Goal: Task Accomplishment & Management: Use online tool/utility

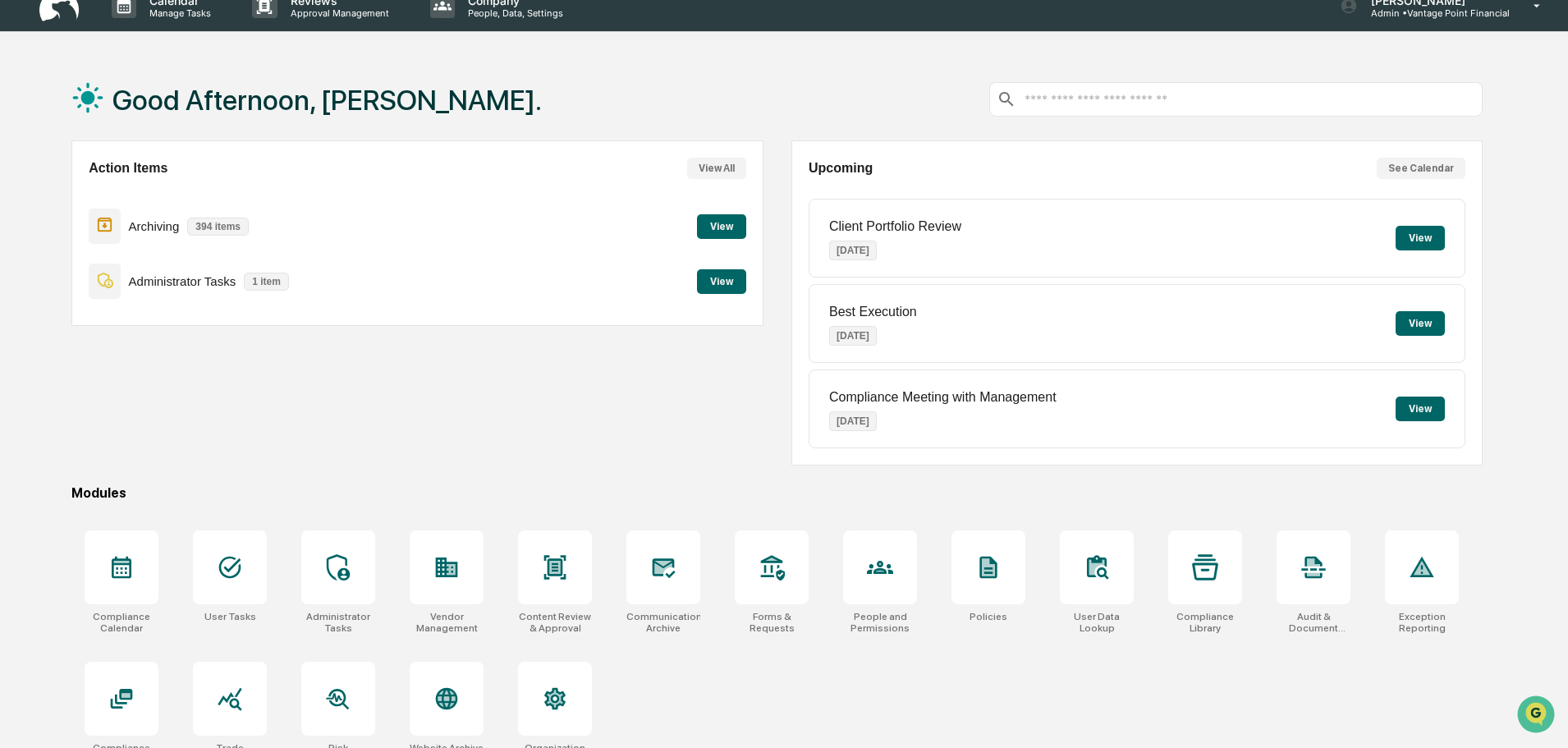
scroll to position [78, 0]
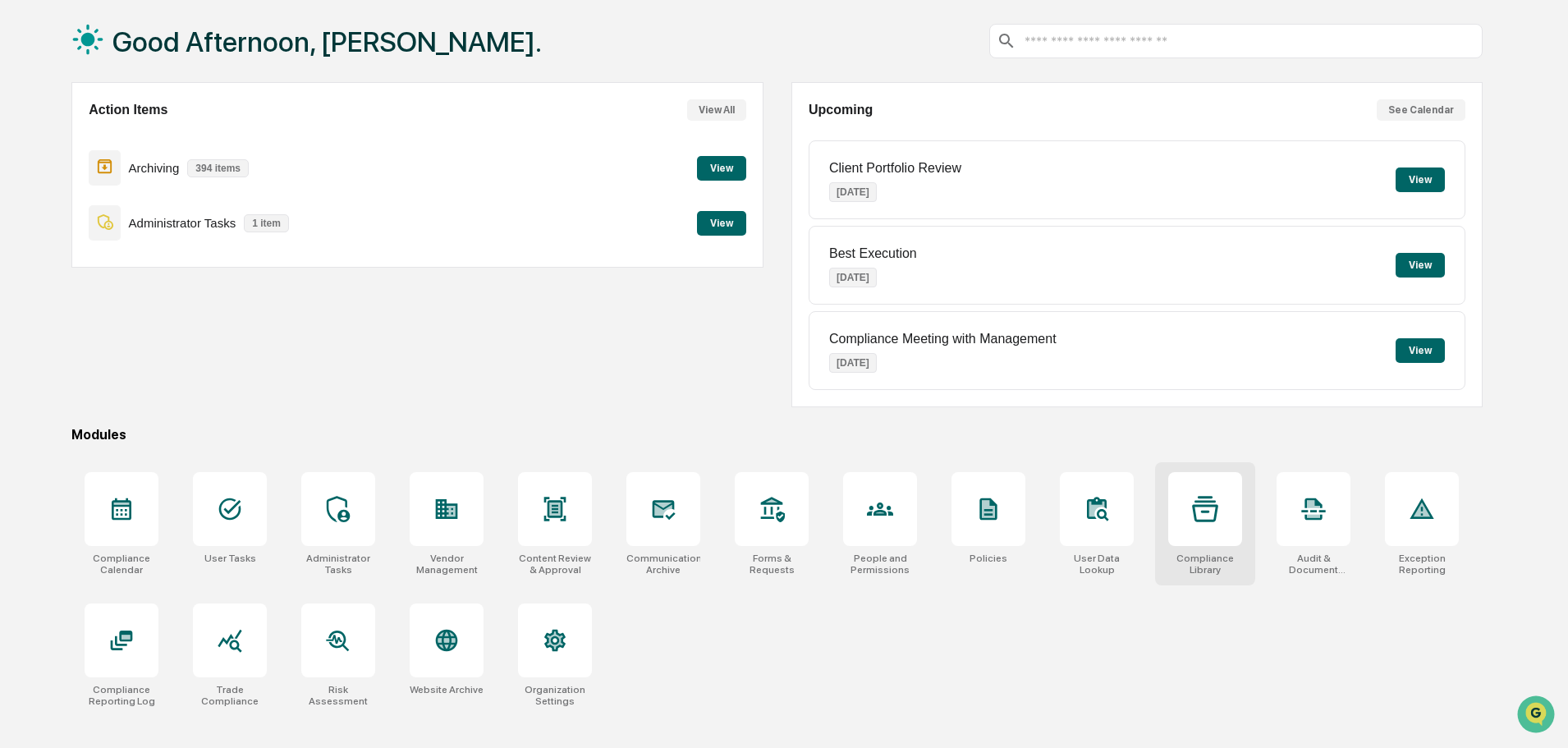
click at [1207, 515] on icon at bounding box center [1204, 508] width 26 height 26
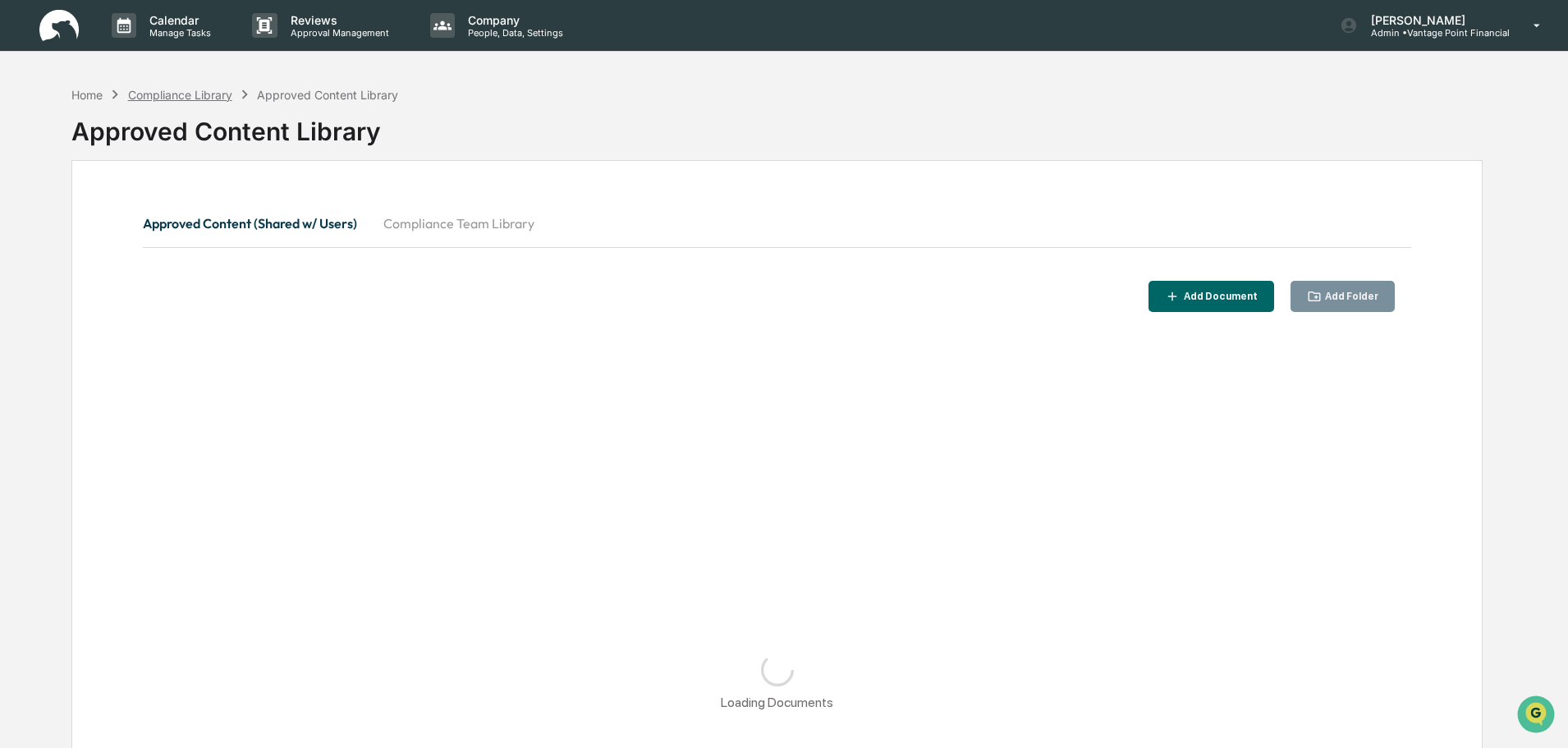
click at [210, 93] on div "Compliance Library" at bounding box center [180, 95] width 104 height 14
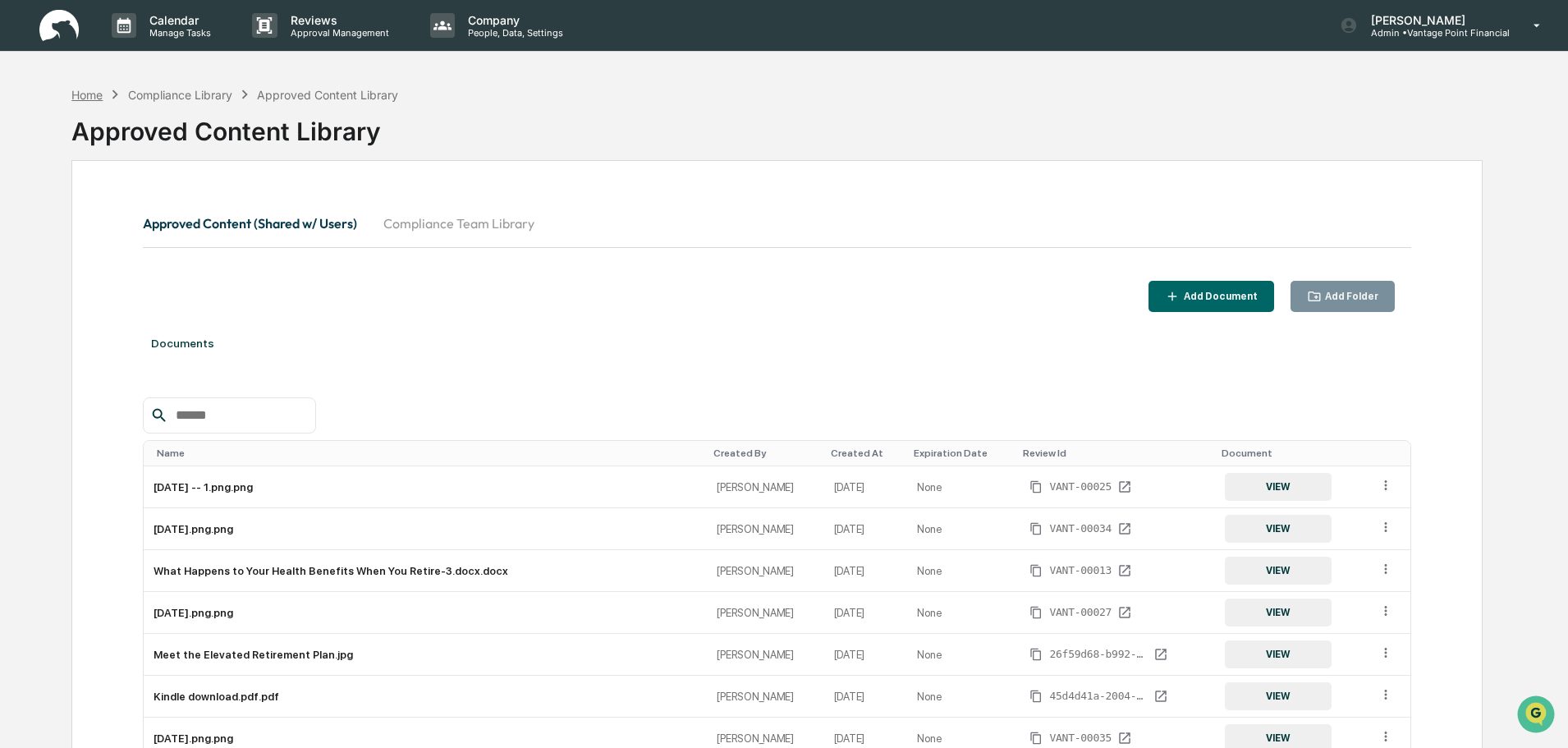
click at [93, 97] on div "Home" at bounding box center [87, 95] width 31 height 14
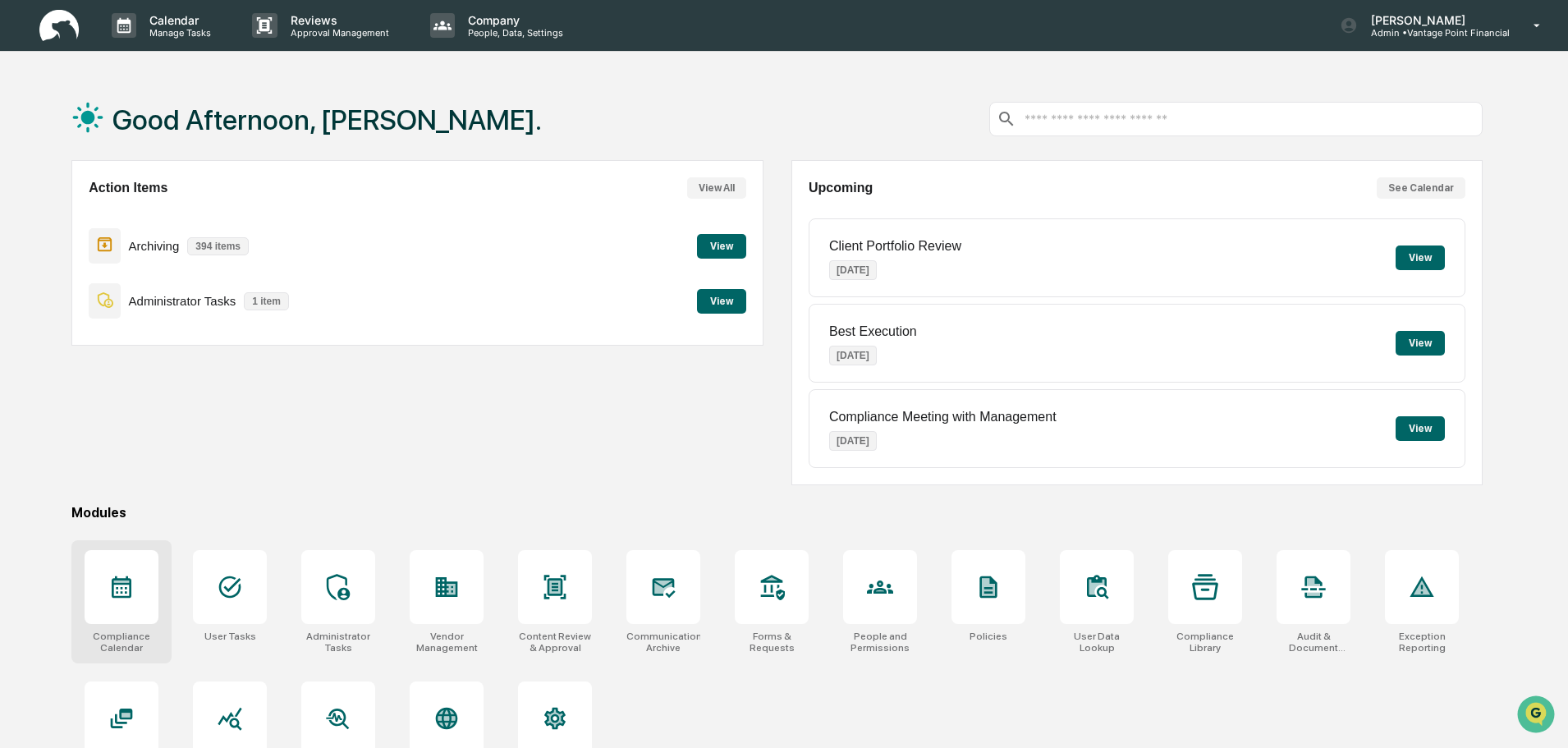
scroll to position [78, 0]
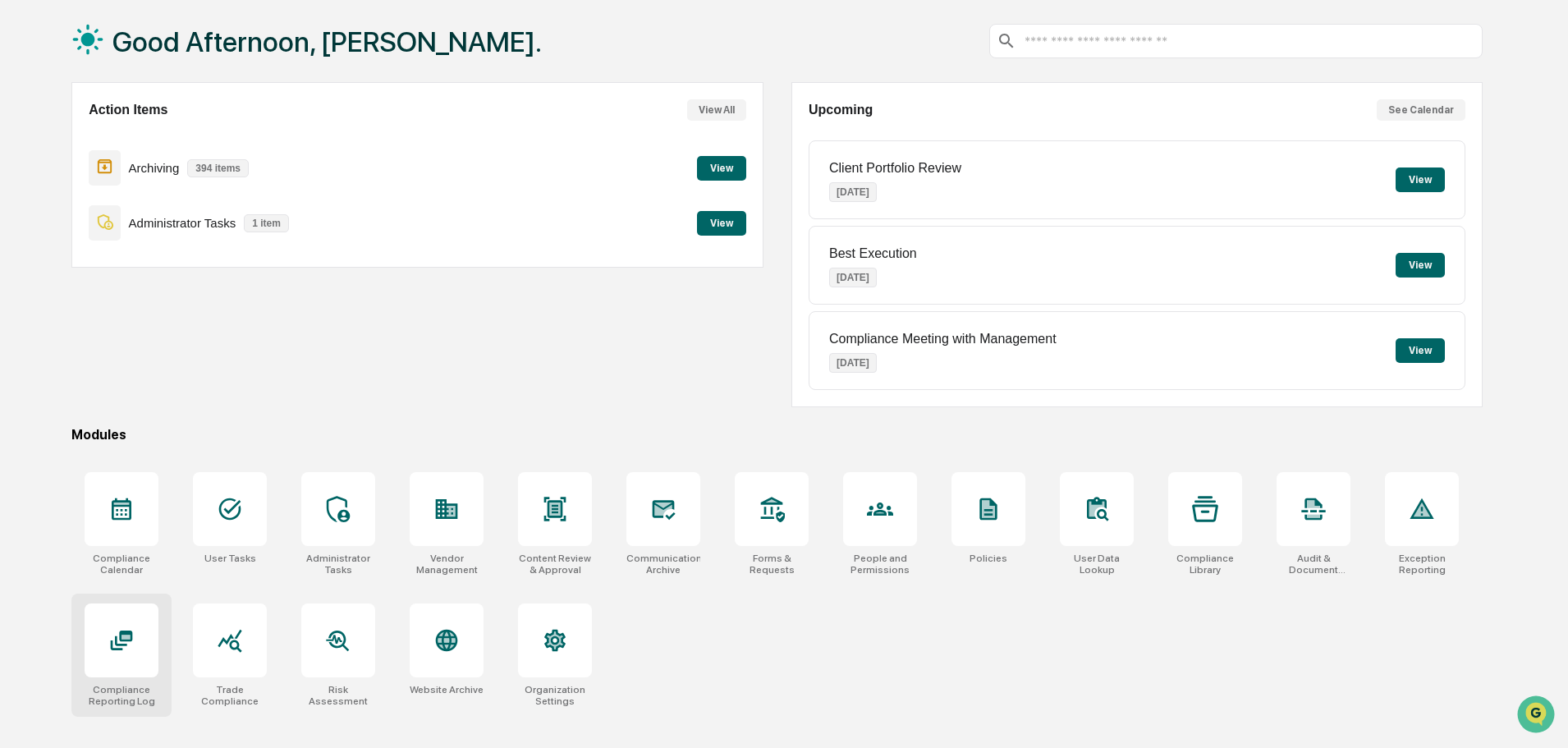
click at [120, 662] on div at bounding box center [121, 640] width 73 height 73
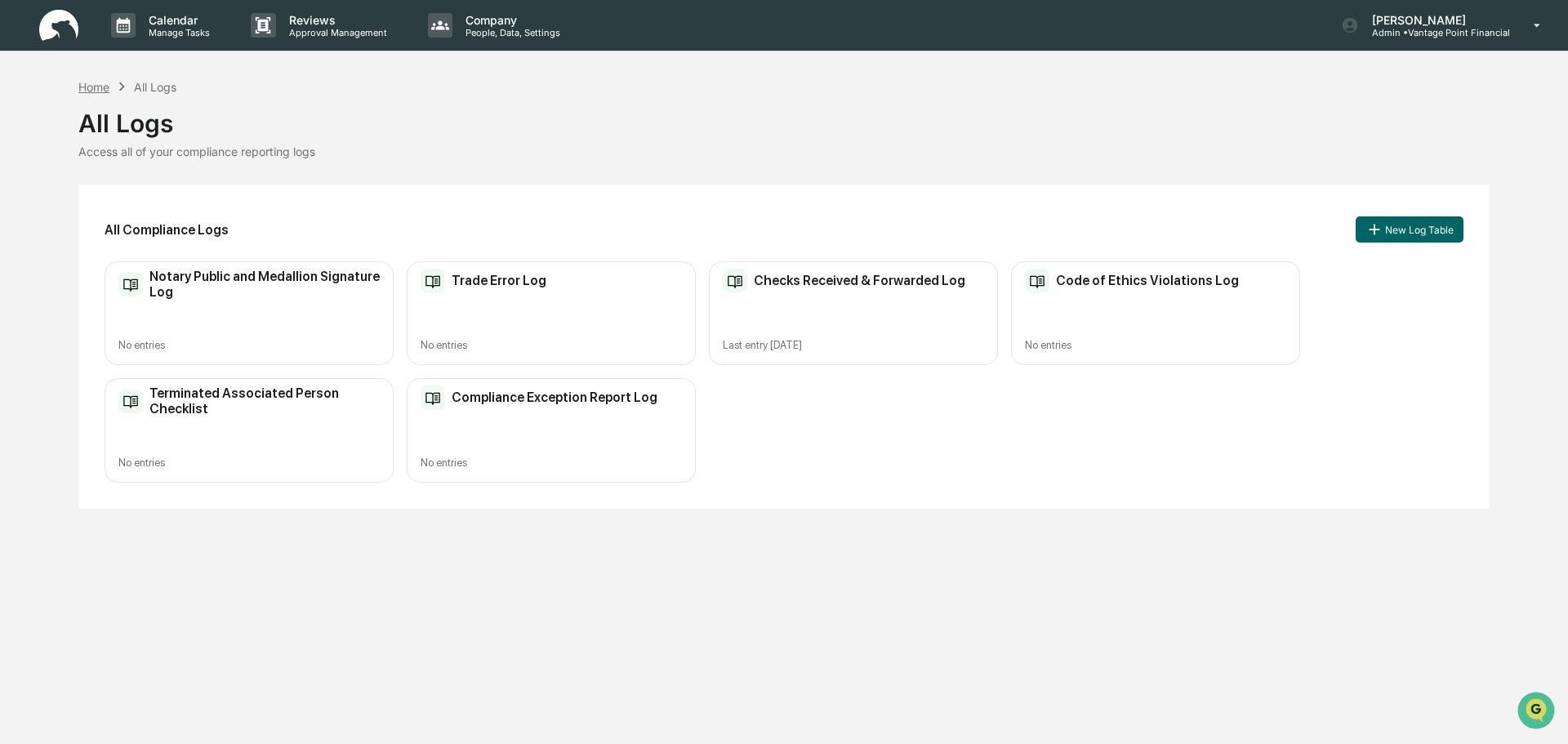
click at [96, 88] on div "Home" at bounding box center [94, 87] width 31 height 14
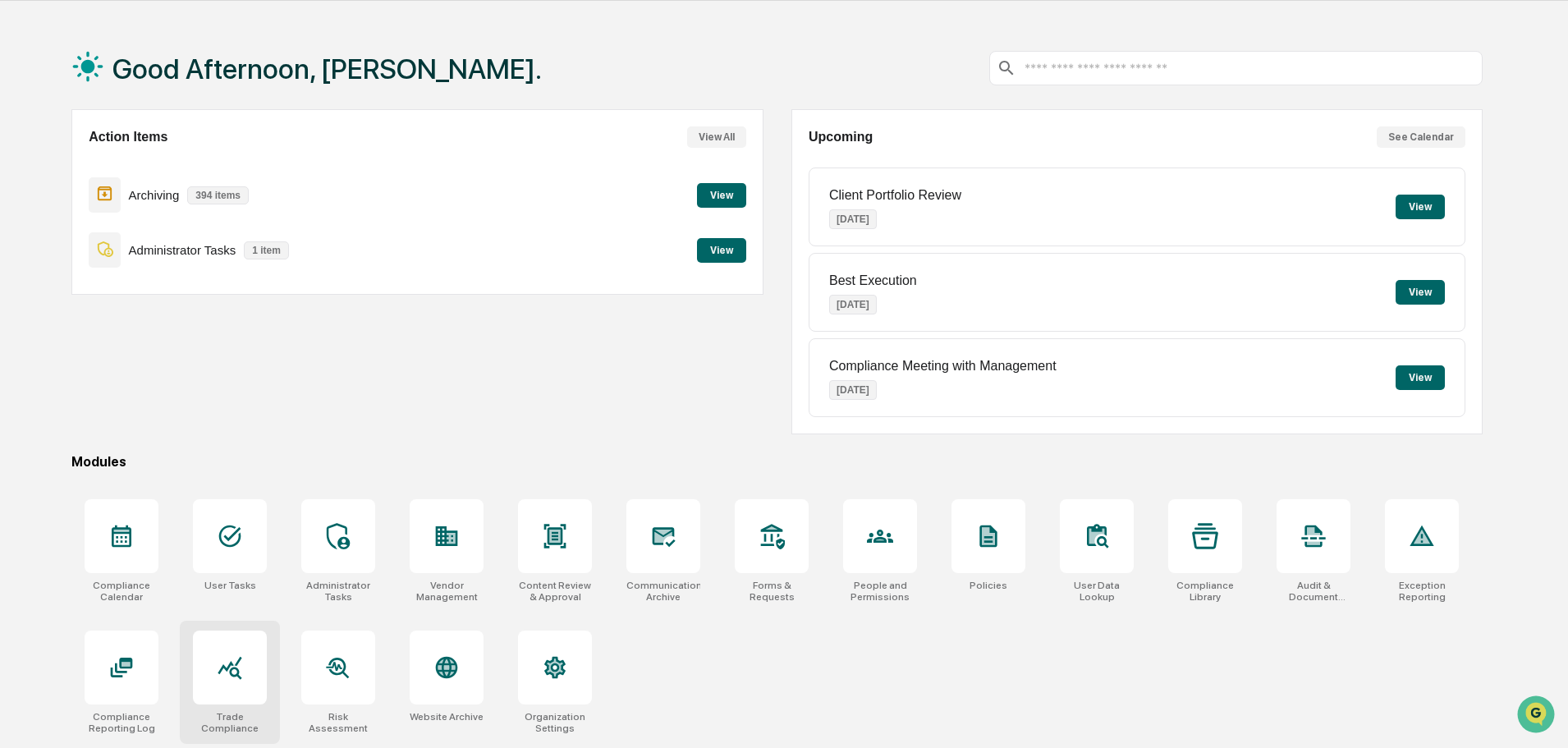
scroll to position [78, 0]
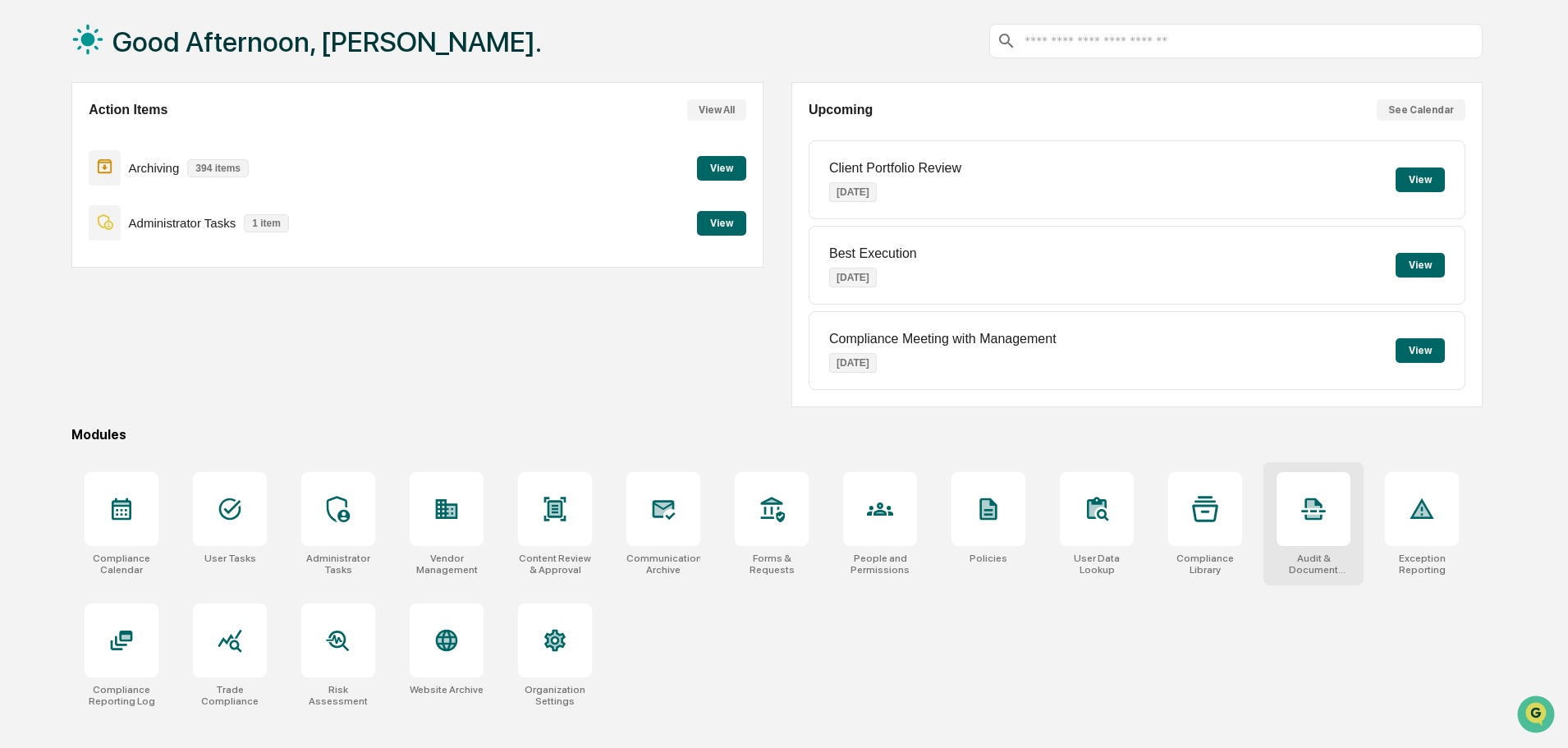
click at [1300, 506] on icon at bounding box center [1313, 508] width 26 height 26
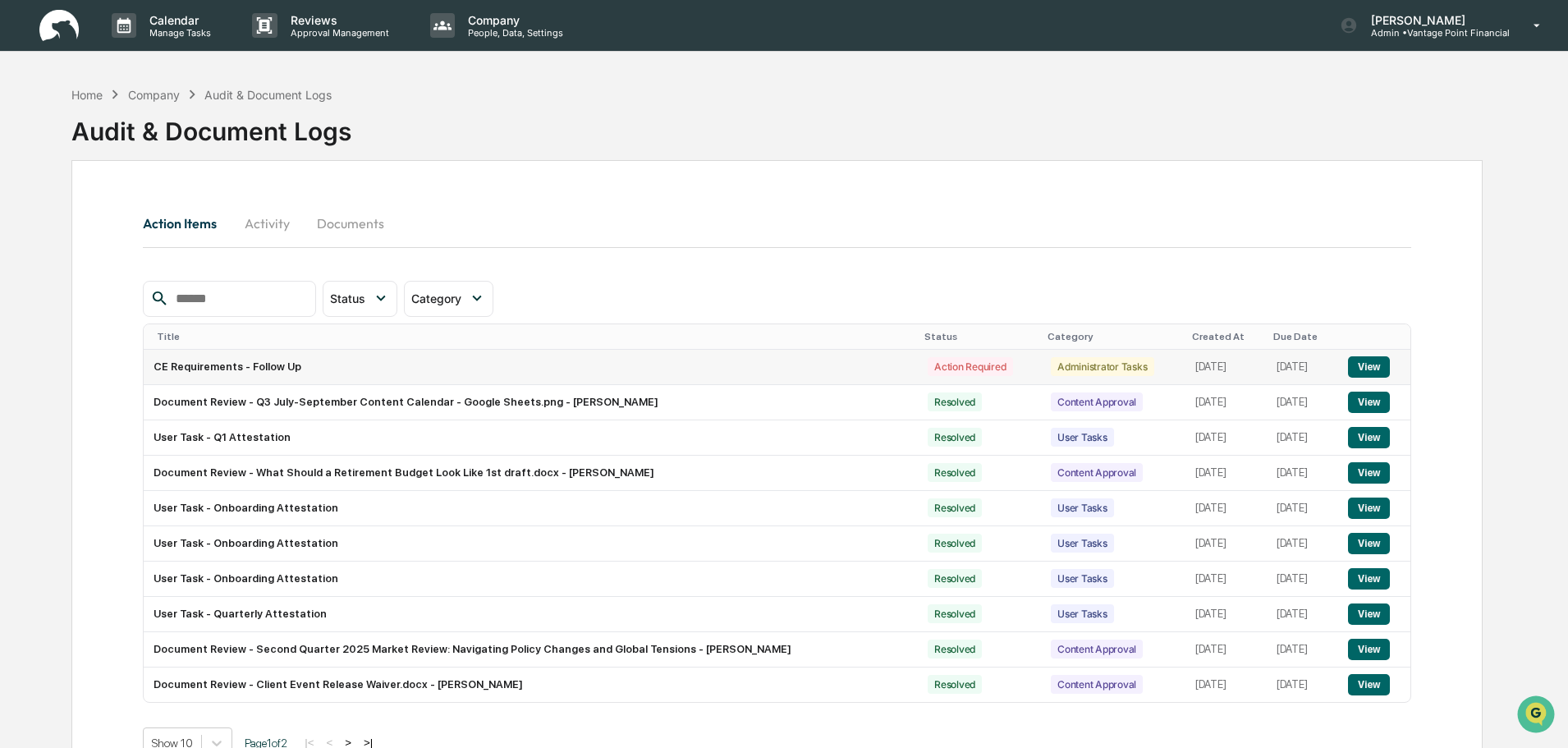
click at [237, 368] on td "CE Requirements - Follow Up" at bounding box center [530, 366] width 774 height 35
click at [1359, 362] on button "View" at bounding box center [1369, 367] width 42 height 21
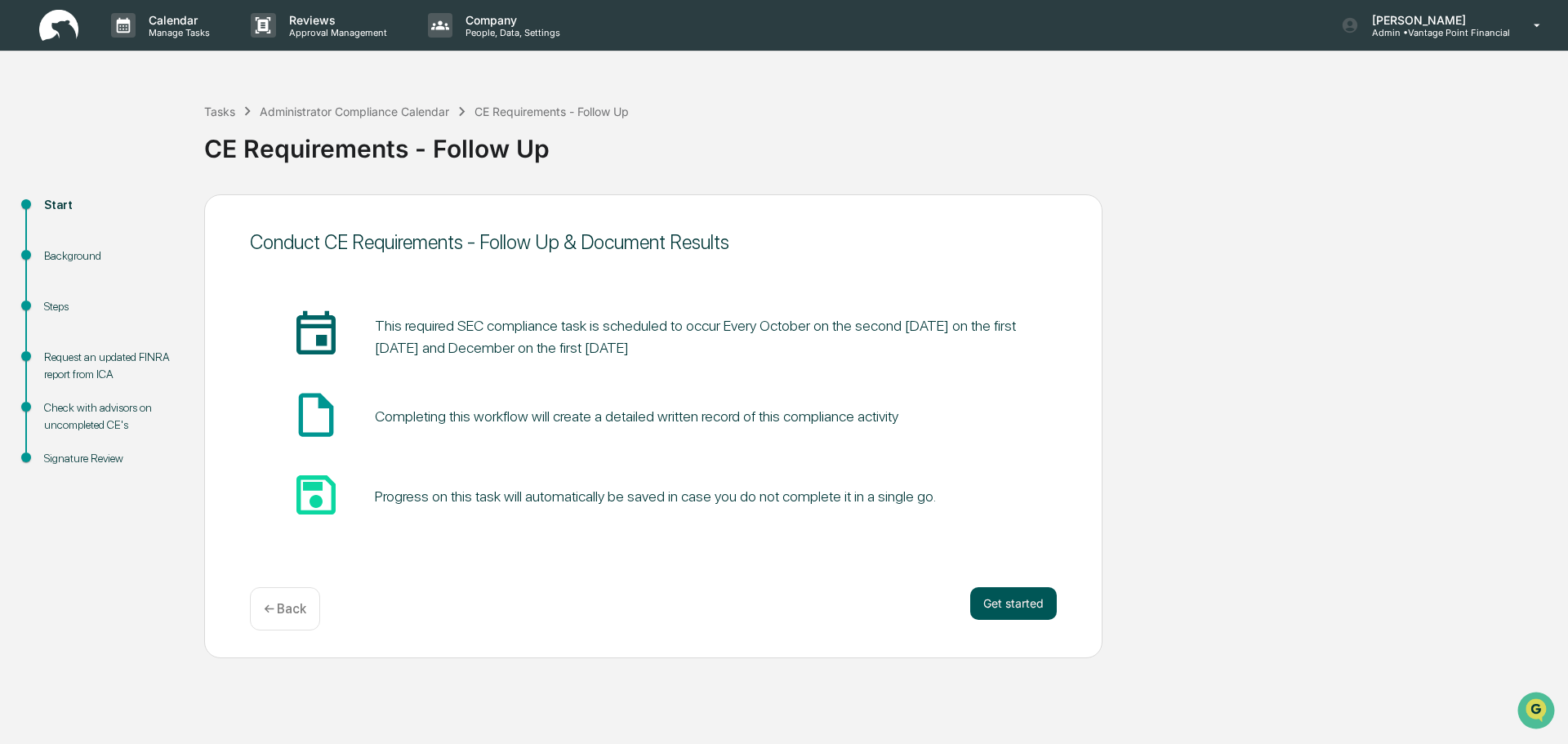
click at [1018, 594] on button "Get started" at bounding box center [1014, 603] width 86 height 33
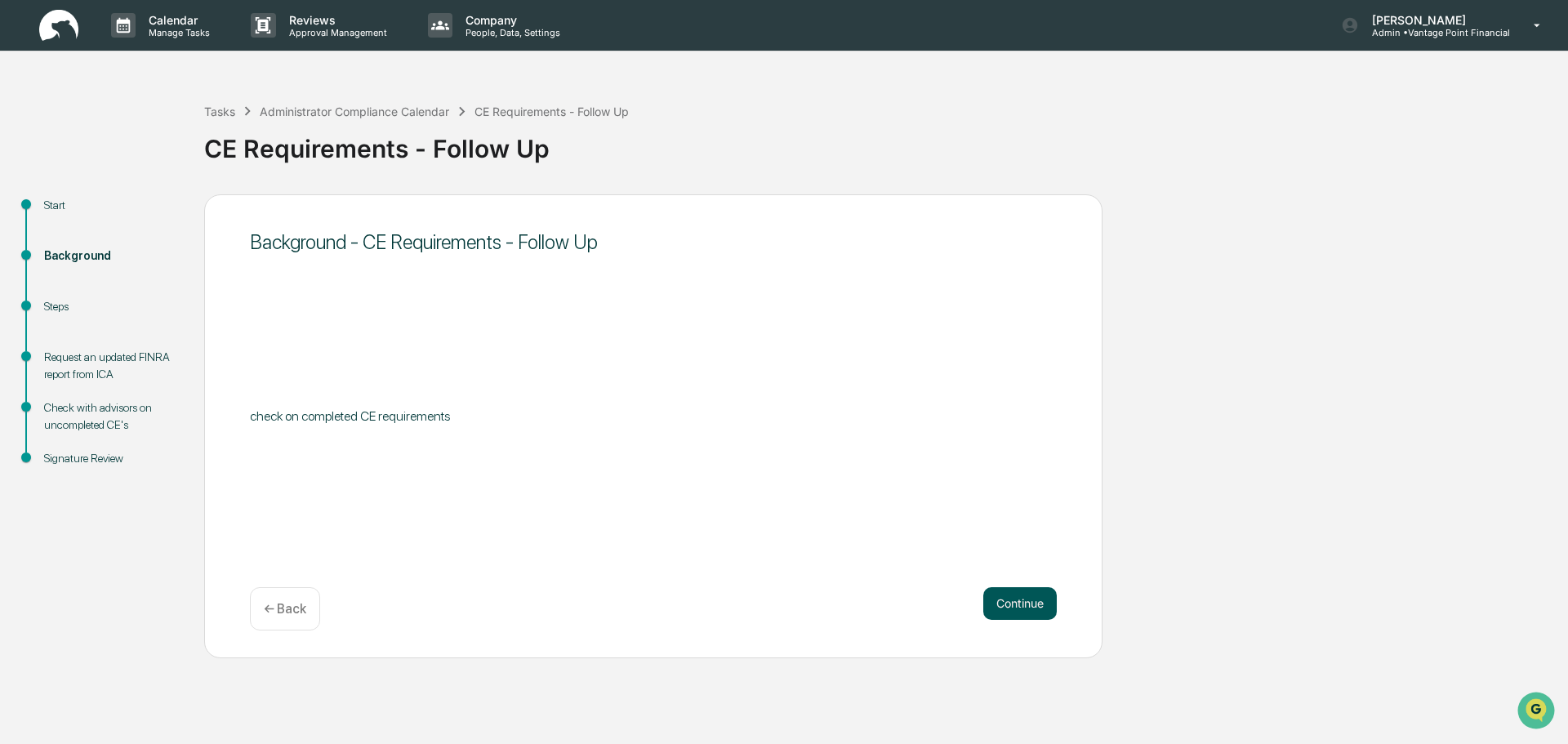
click at [1016, 609] on button "Continue" at bounding box center [1020, 603] width 73 height 33
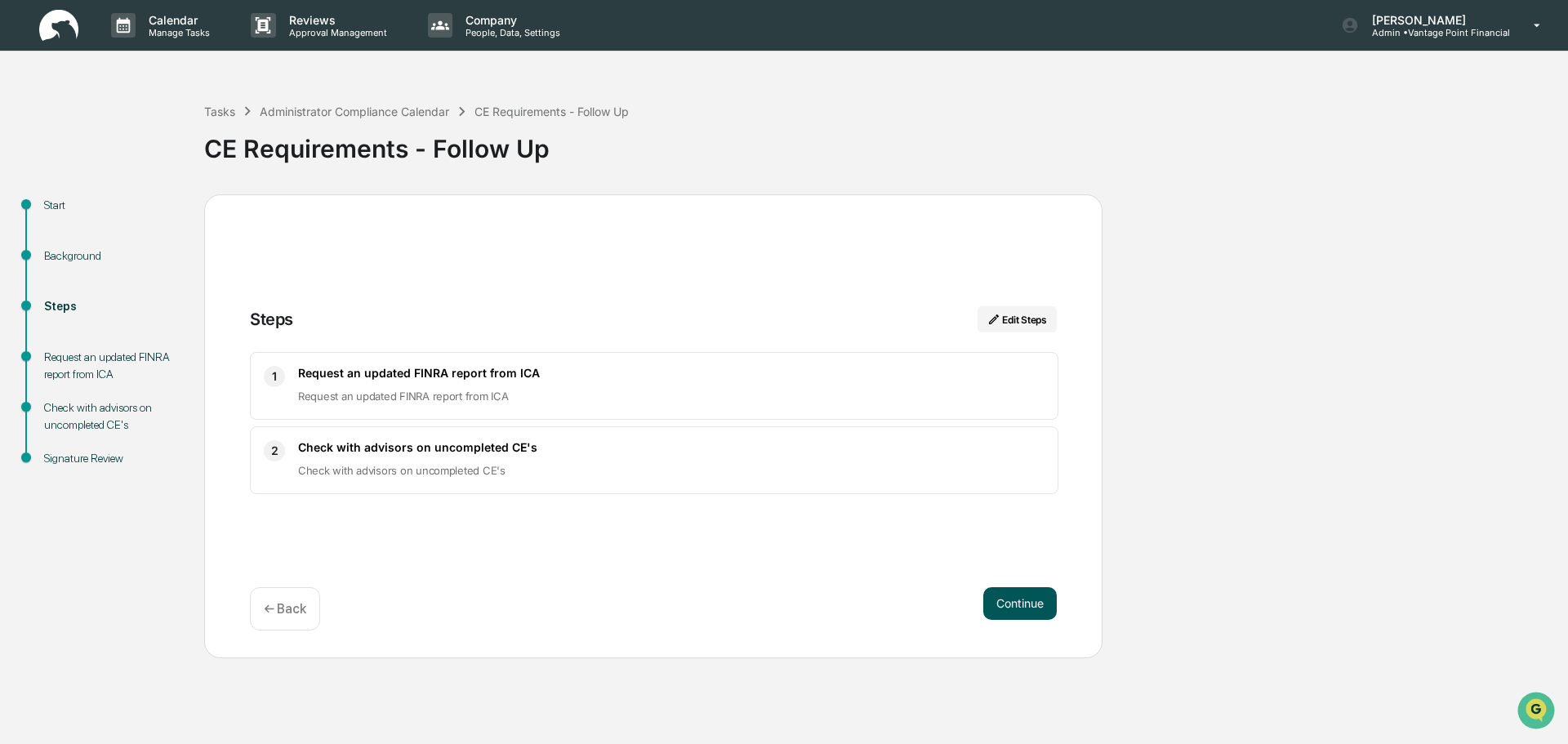
click at [1032, 600] on button "Continue" at bounding box center [1020, 603] width 73 height 33
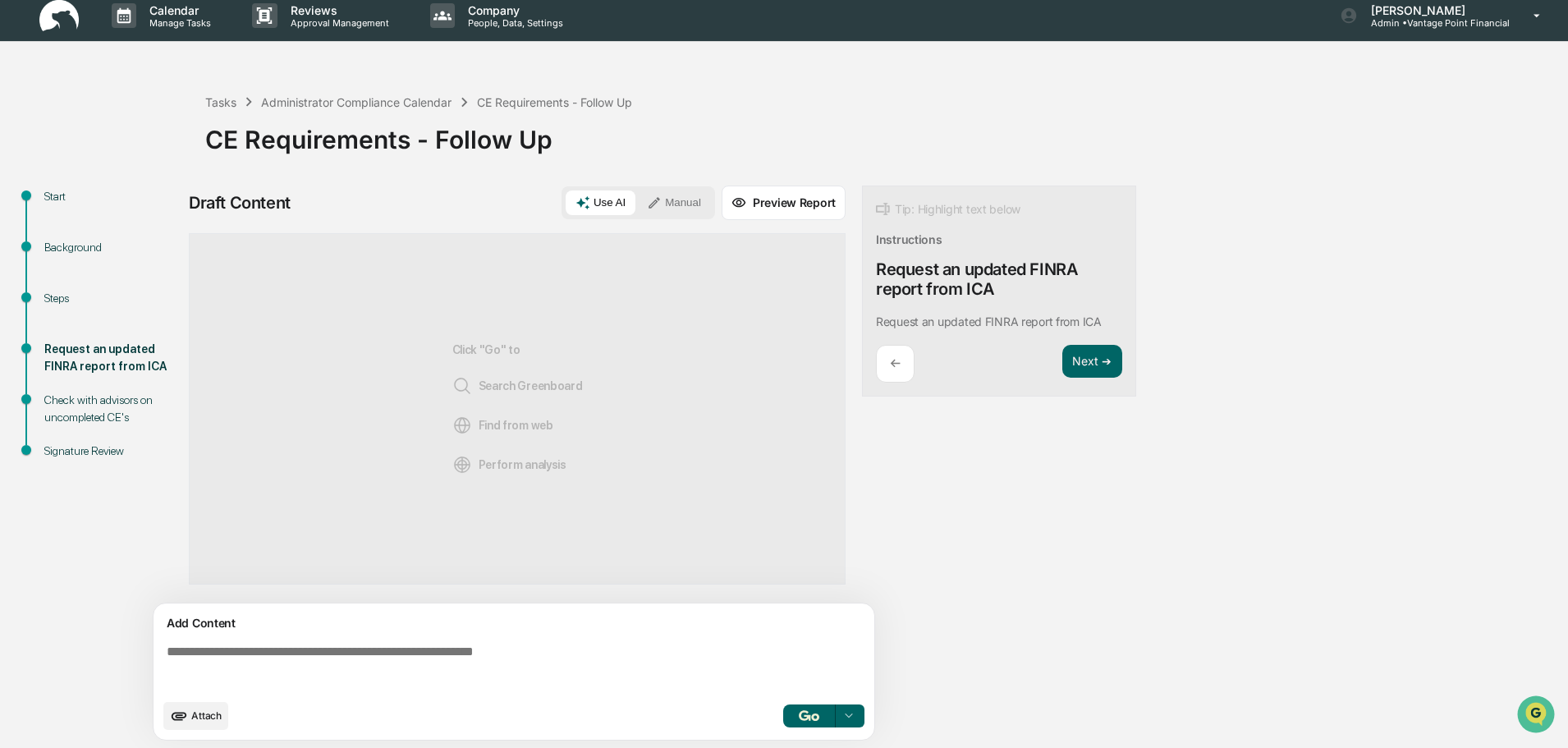
scroll to position [13, 0]
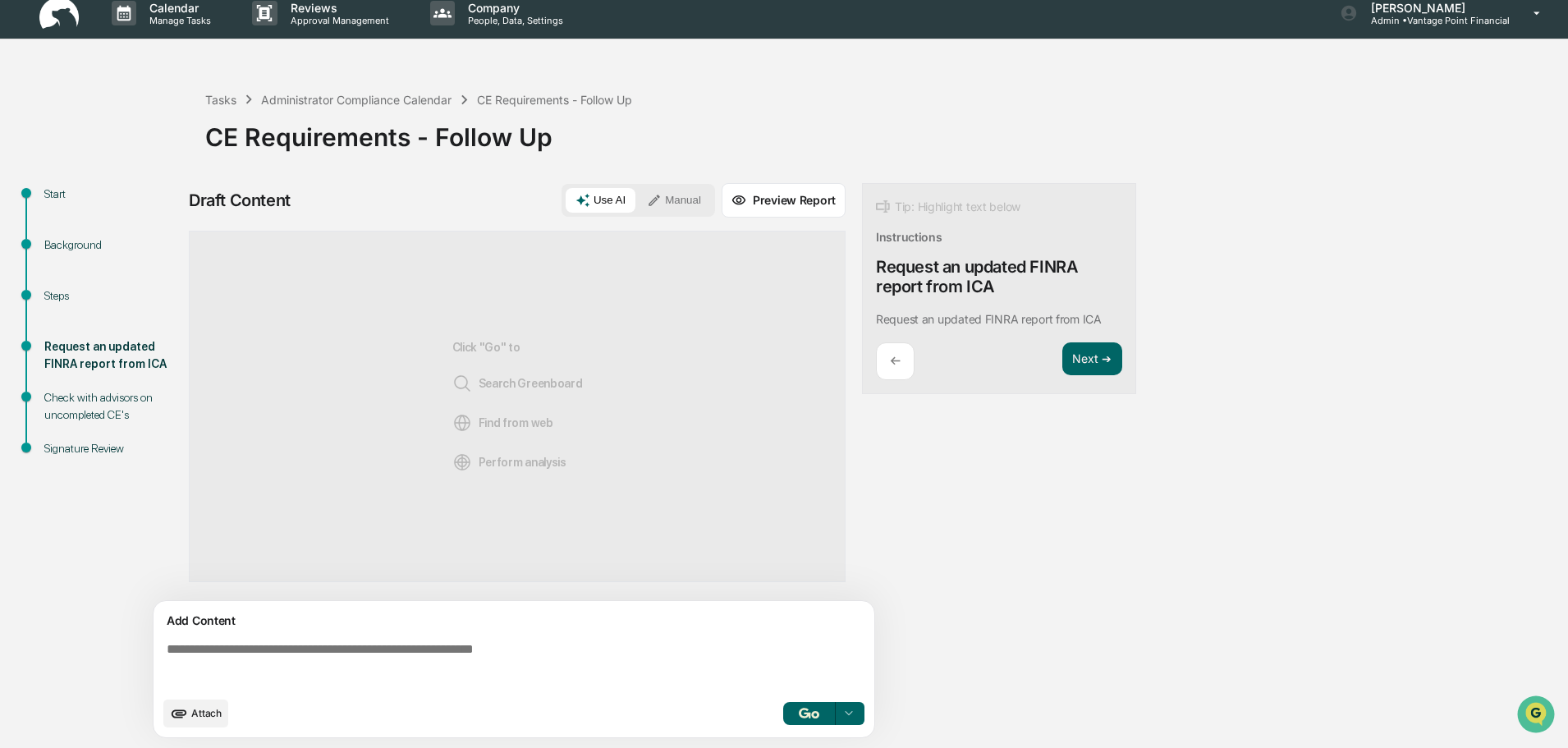
click at [391, 655] on textarea at bounding box center [517, 665] width 714 height 59
click at [806, 207] on button "Preview Report" at bounding box center [783, 200] width 124 height 34
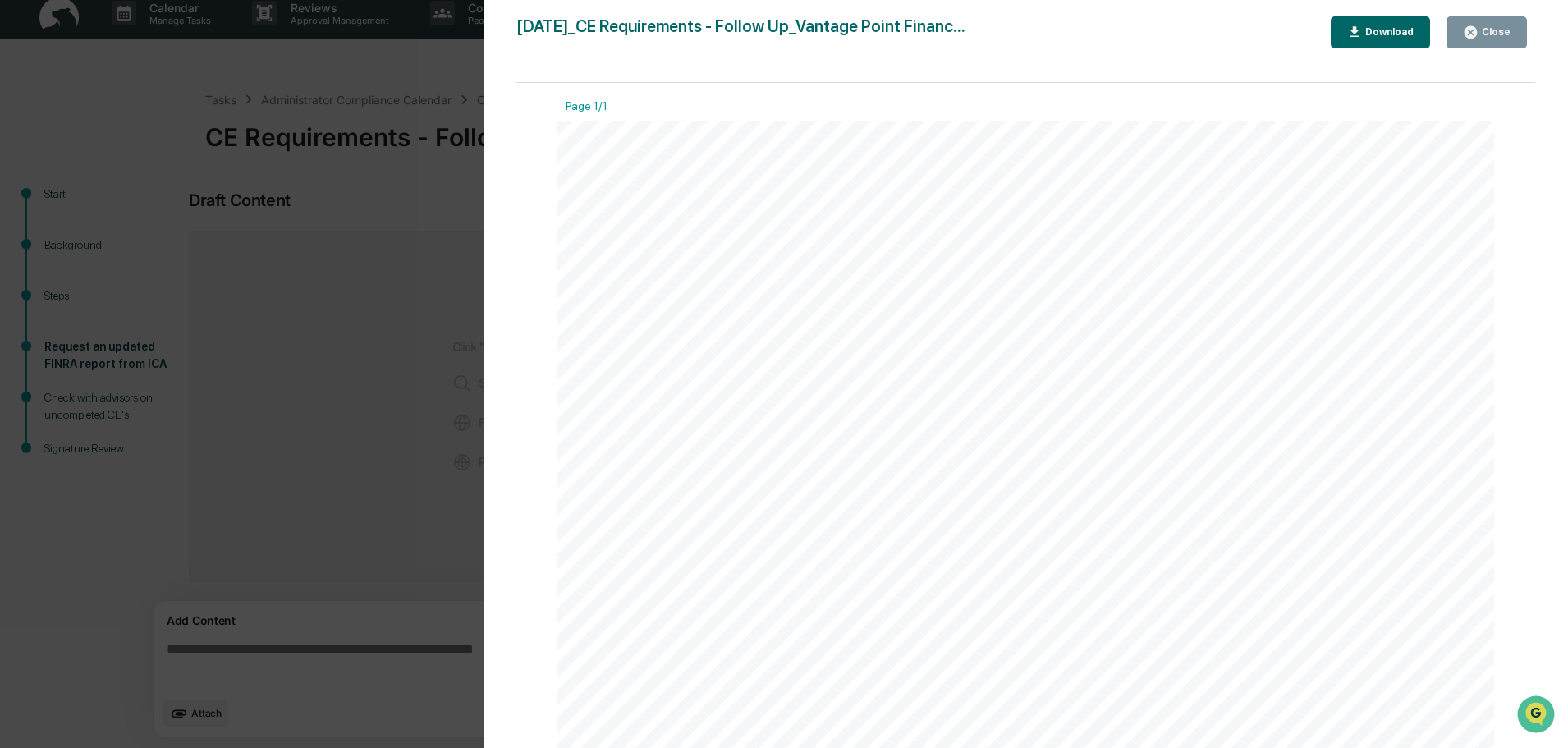
click at [1477, 44] on button "Close" at bounding box center [1487, 32] width 81 height 32
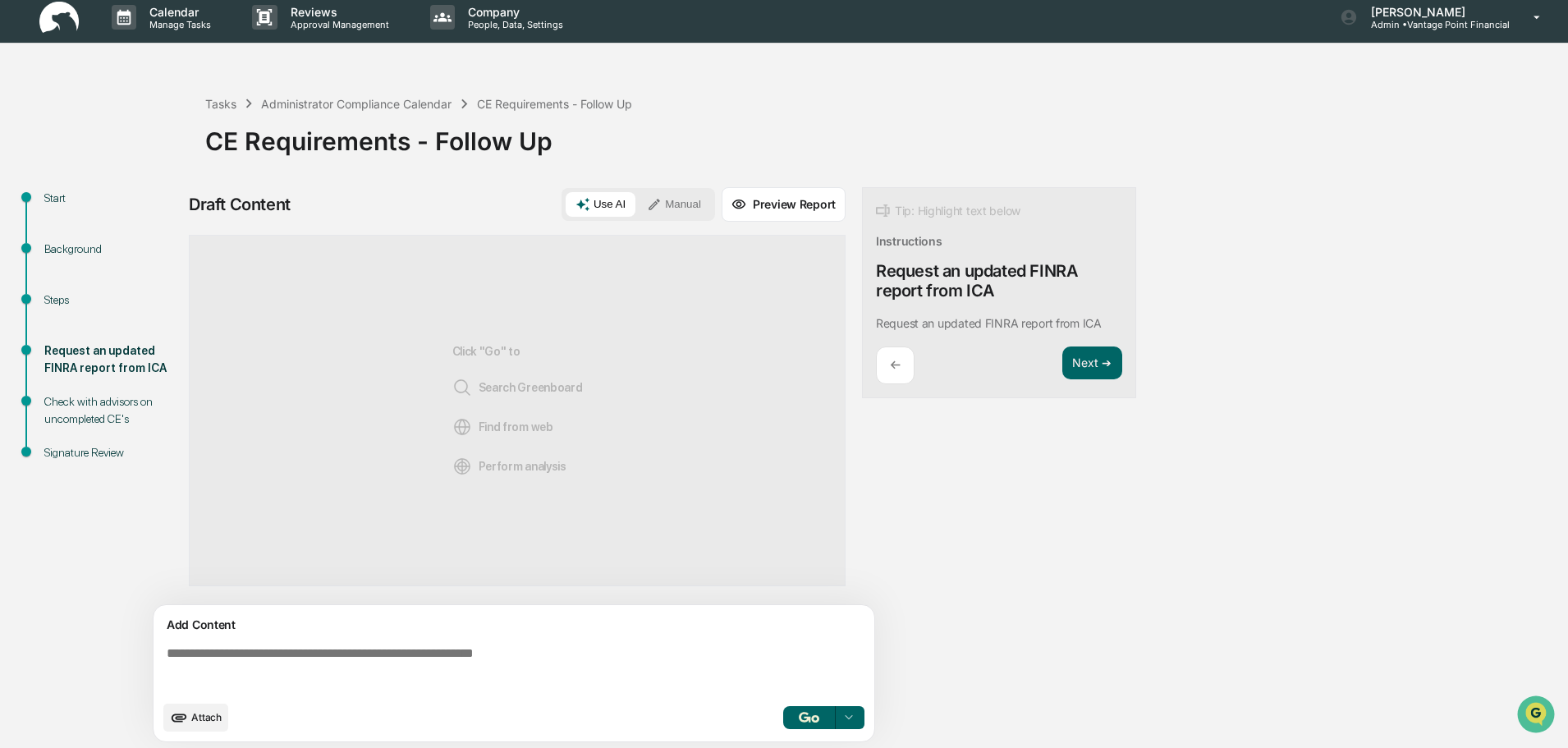
scroll to position [13, 0]
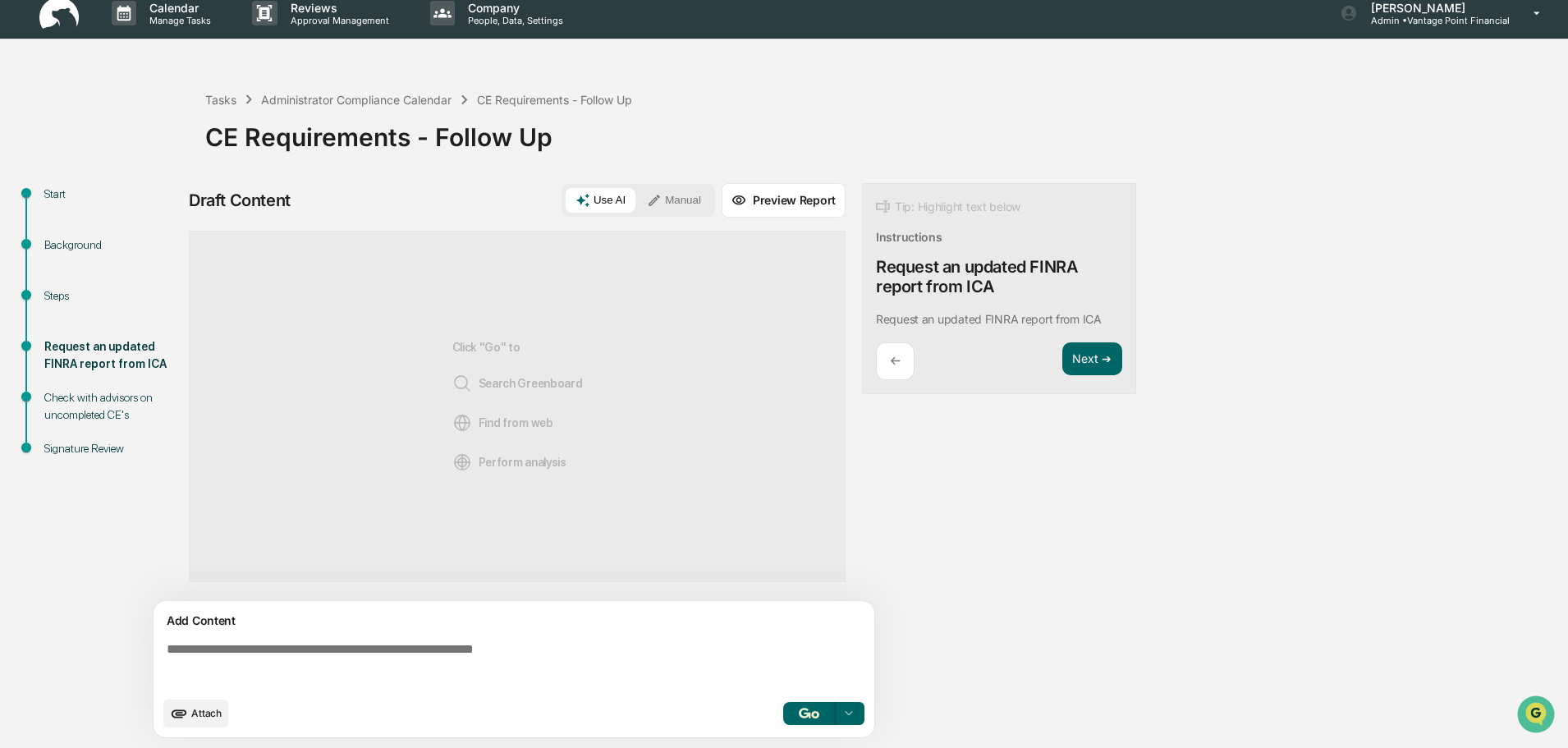
click at [262, 660] on textarea at bounding box center [517, 665] width 714 height 59
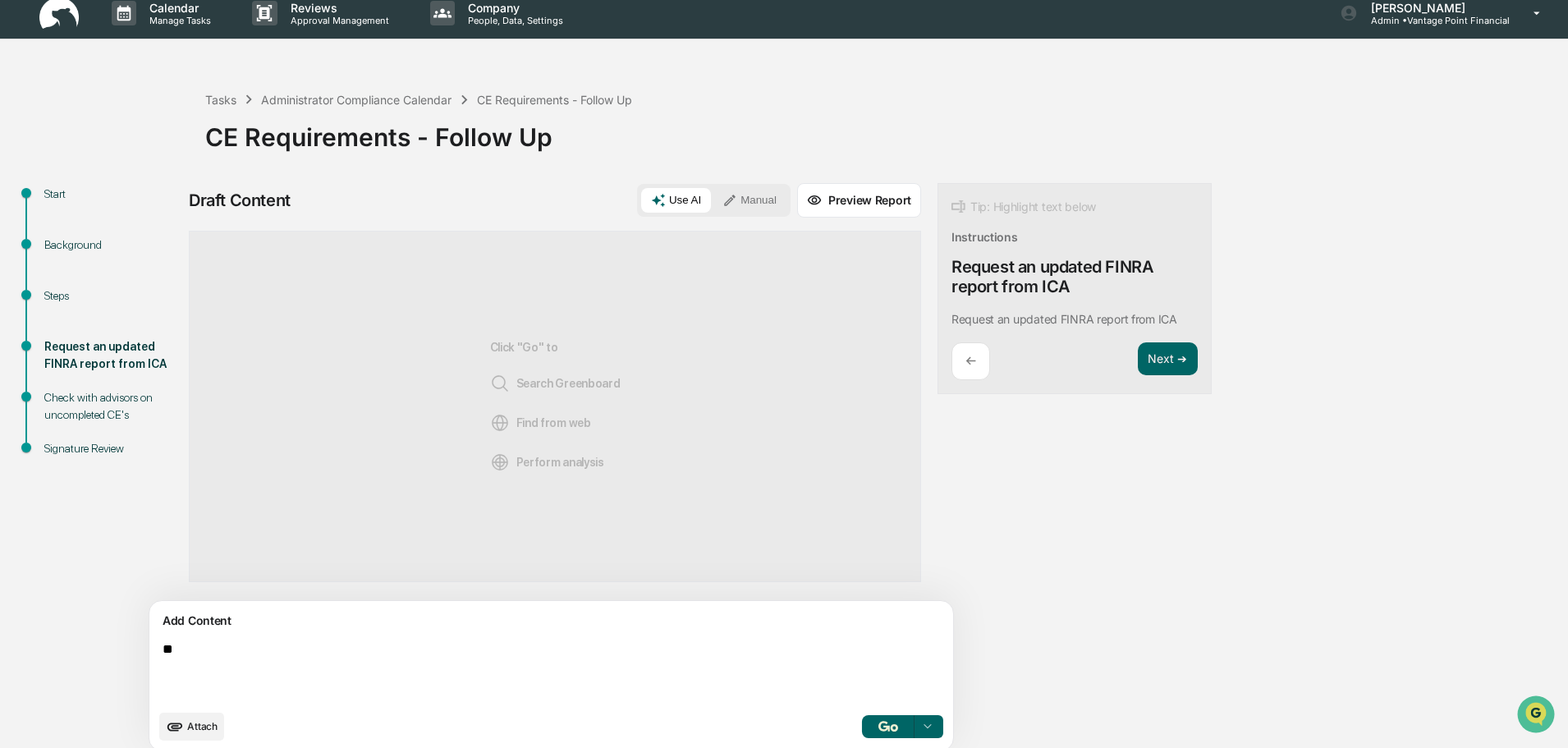
type textarea "*"
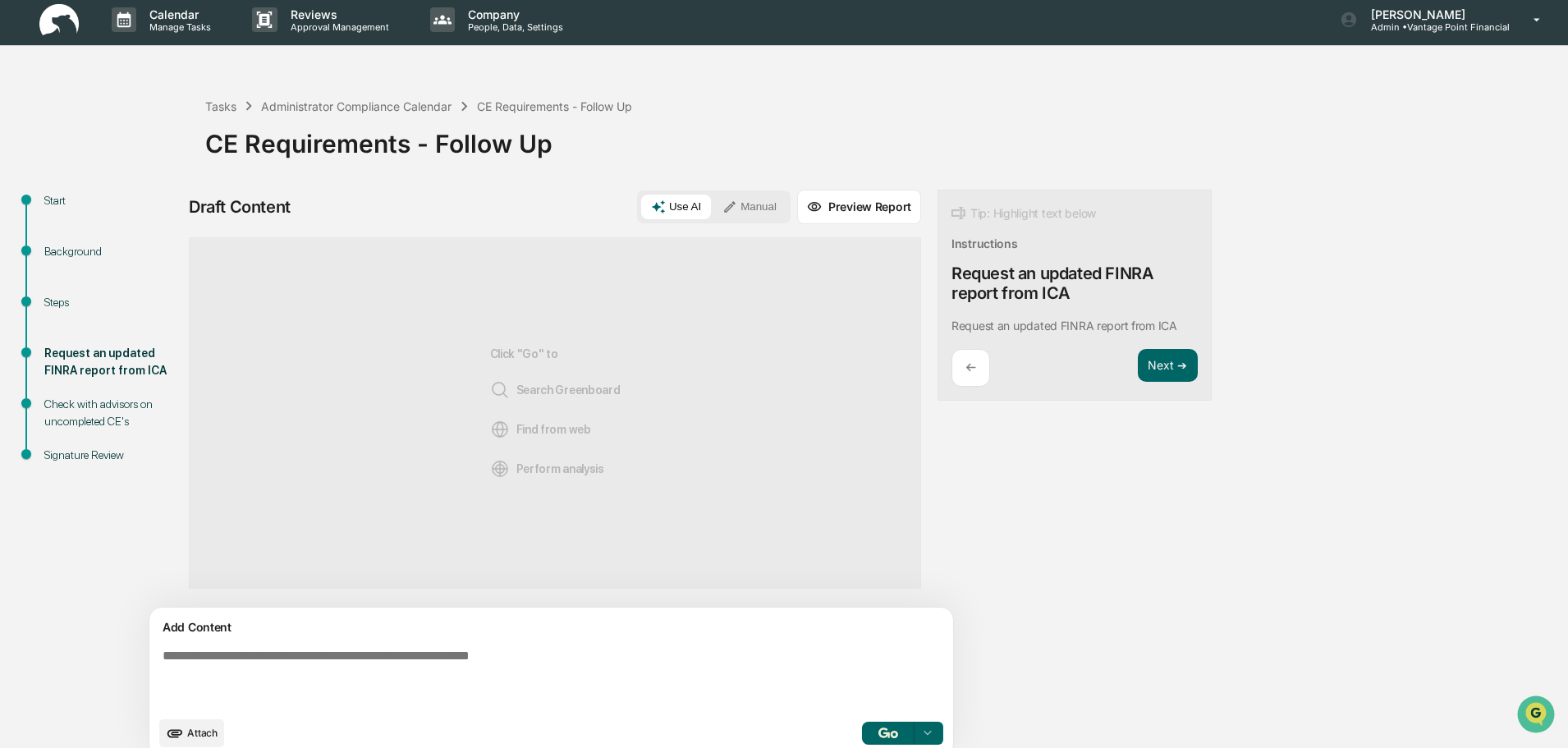
scroll to position [0, 0]
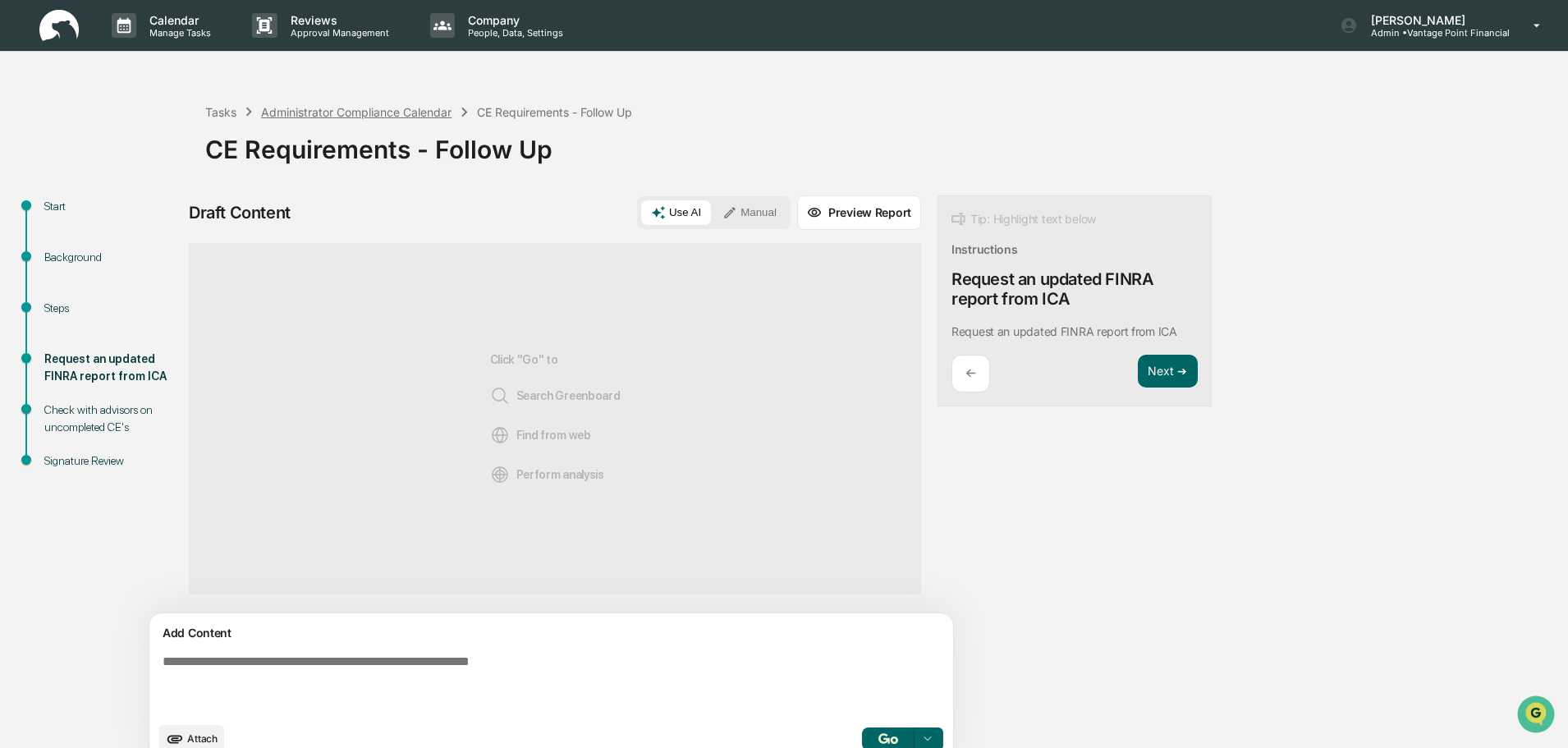
click at [312, 107] on div "Administrator Compliance Calendar" at bounding box center [356, 112] width 191 height 14
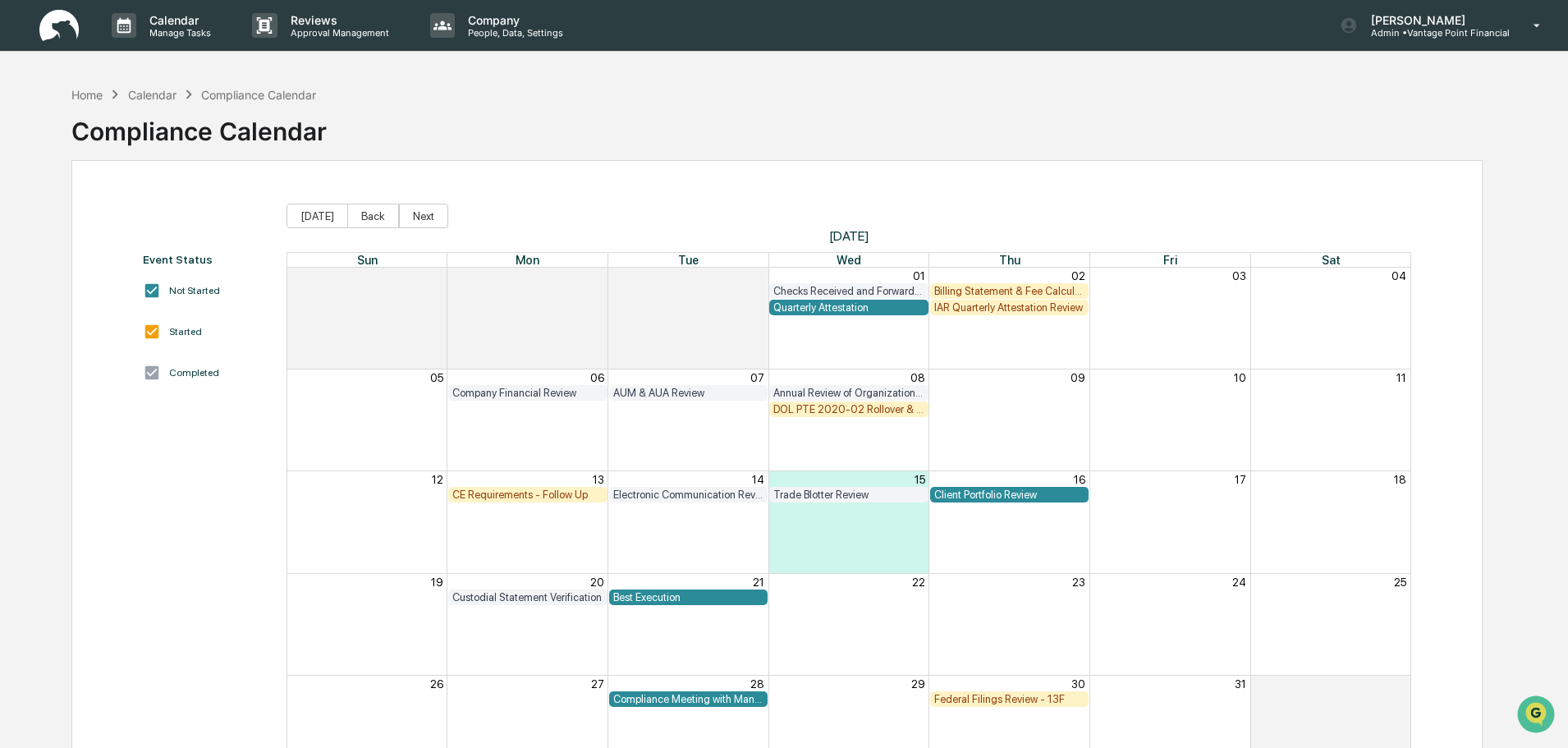
click at [522, 495] on div "CE Requirements - Follow Up" at bounding box center [528, 494] width 151 height 13
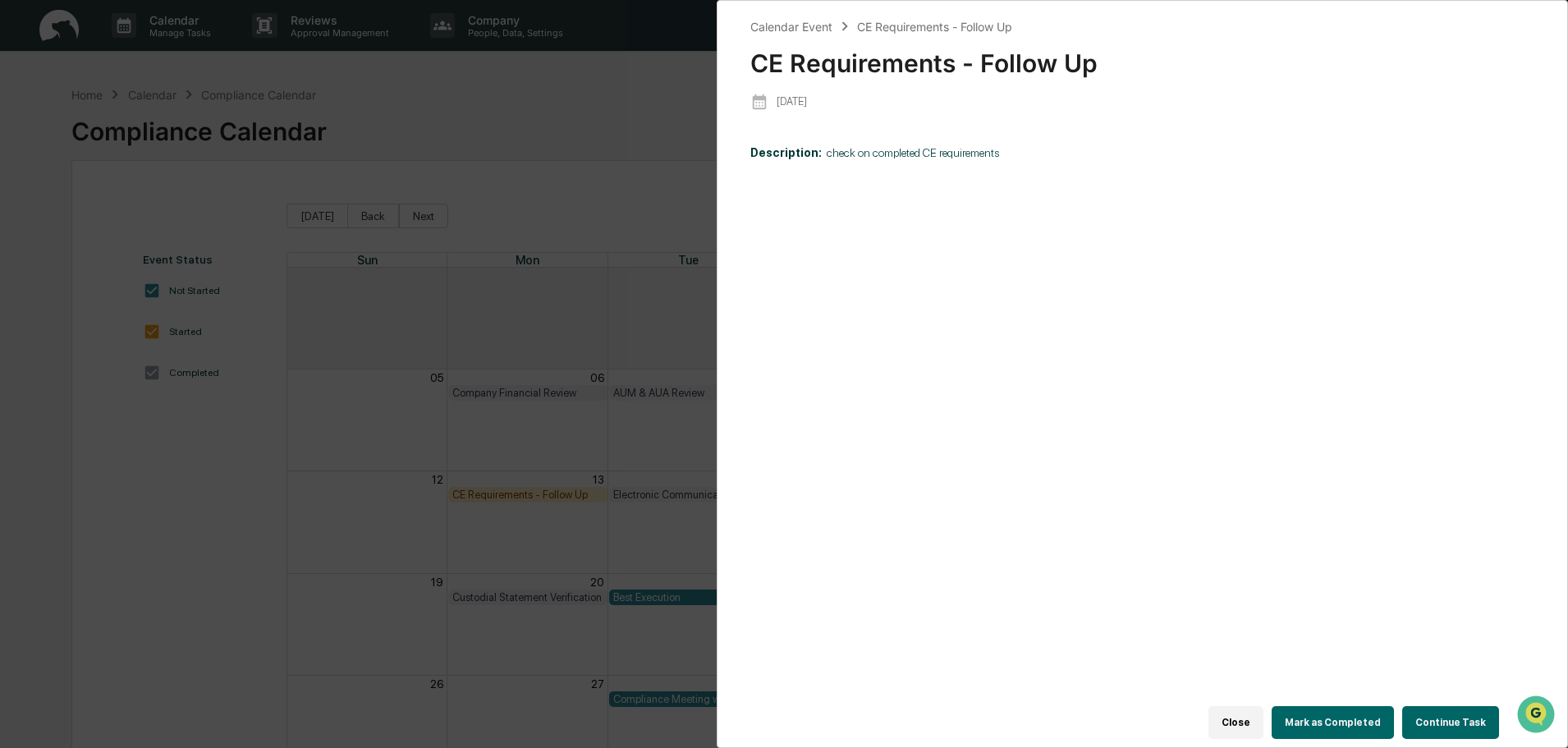
click at [1251, 715] on button "Close" at bounding box center [1236, 722] width 55 height 33
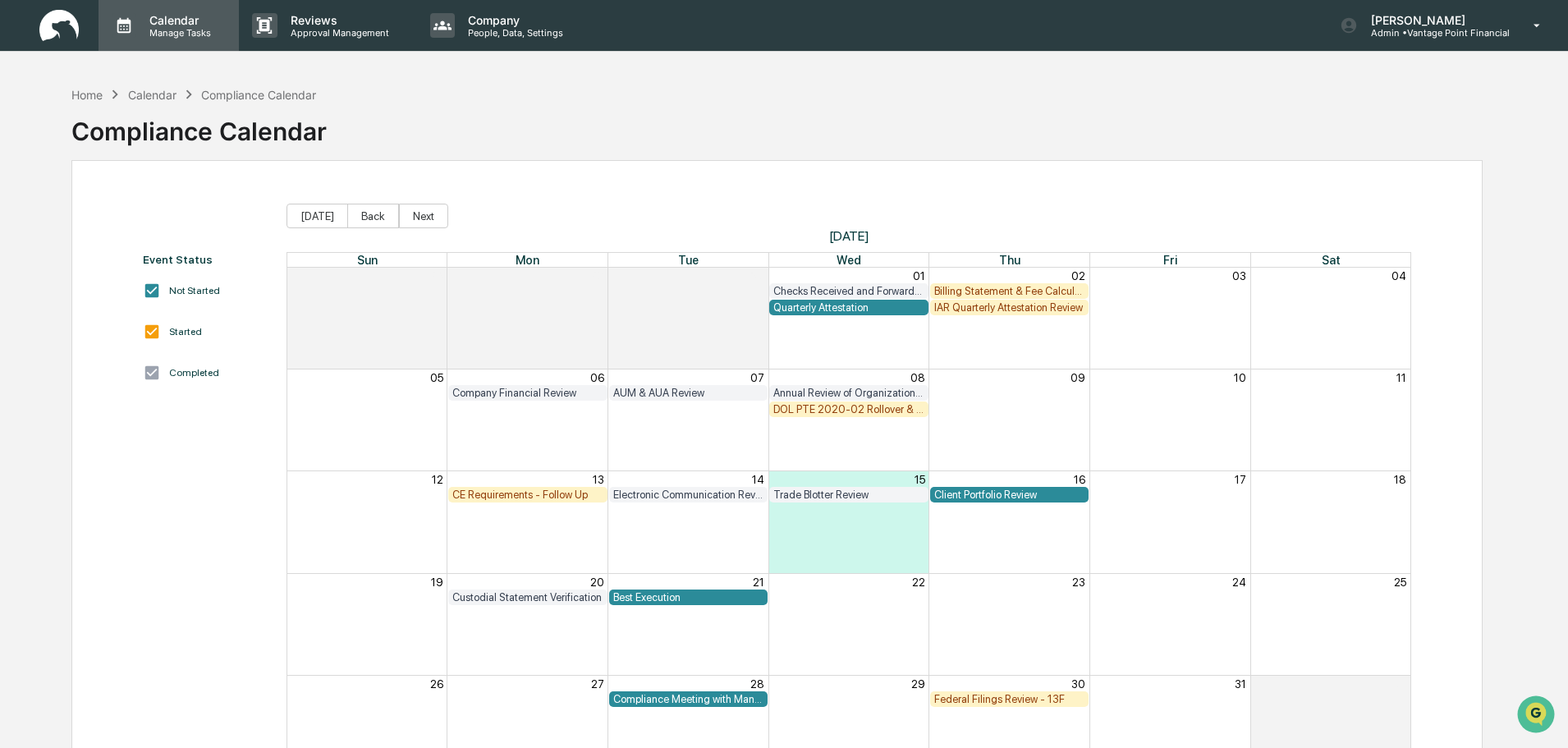
click at [179, 30] on p "Manage Tasks" at bounding box center [177, 32] width 83 height 12
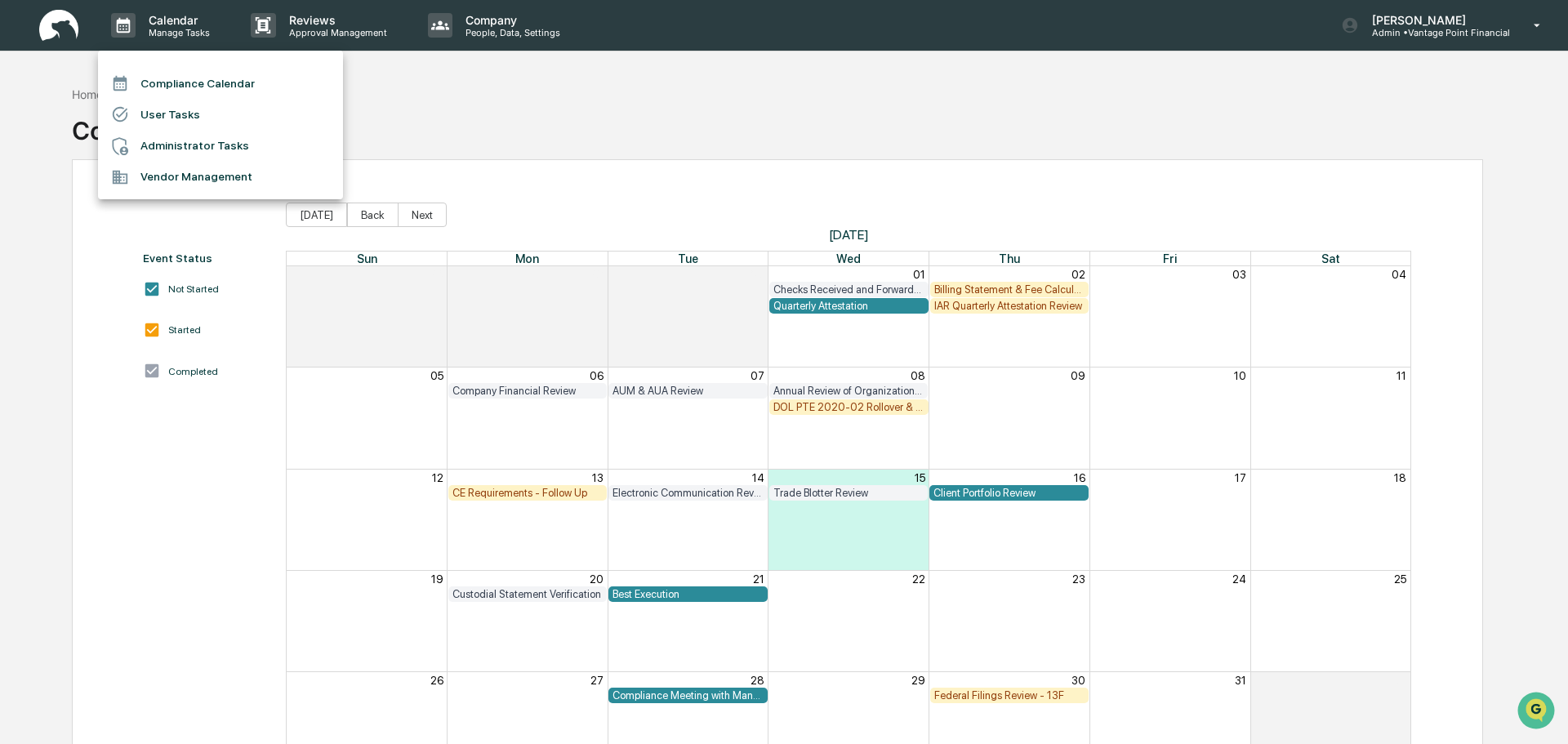
click at [588, 142] on div at bounding box center [784, 372] width 1568 height 744
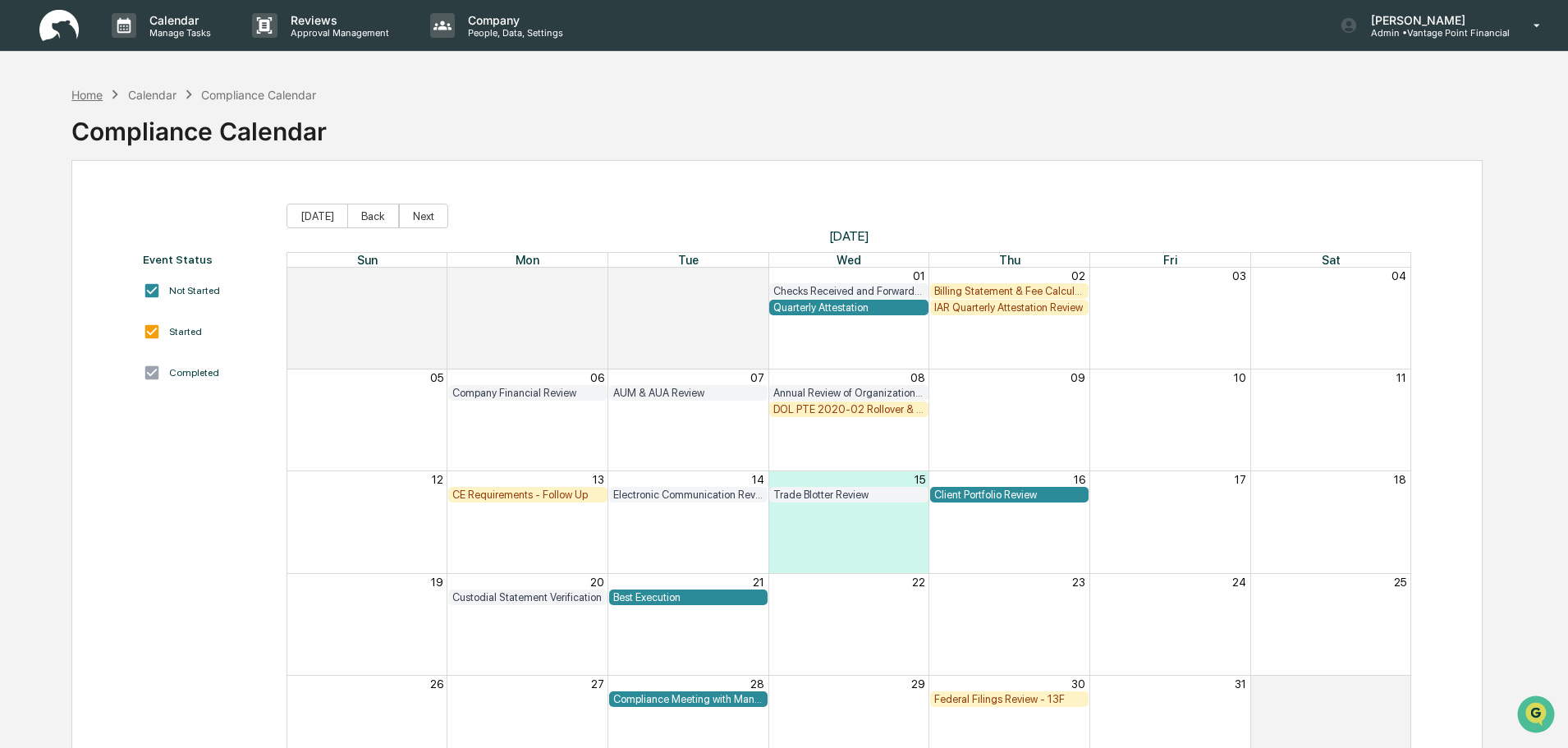
click at [79, 90] on div "Home" at bounding box center [87, 95] width 31 height 14
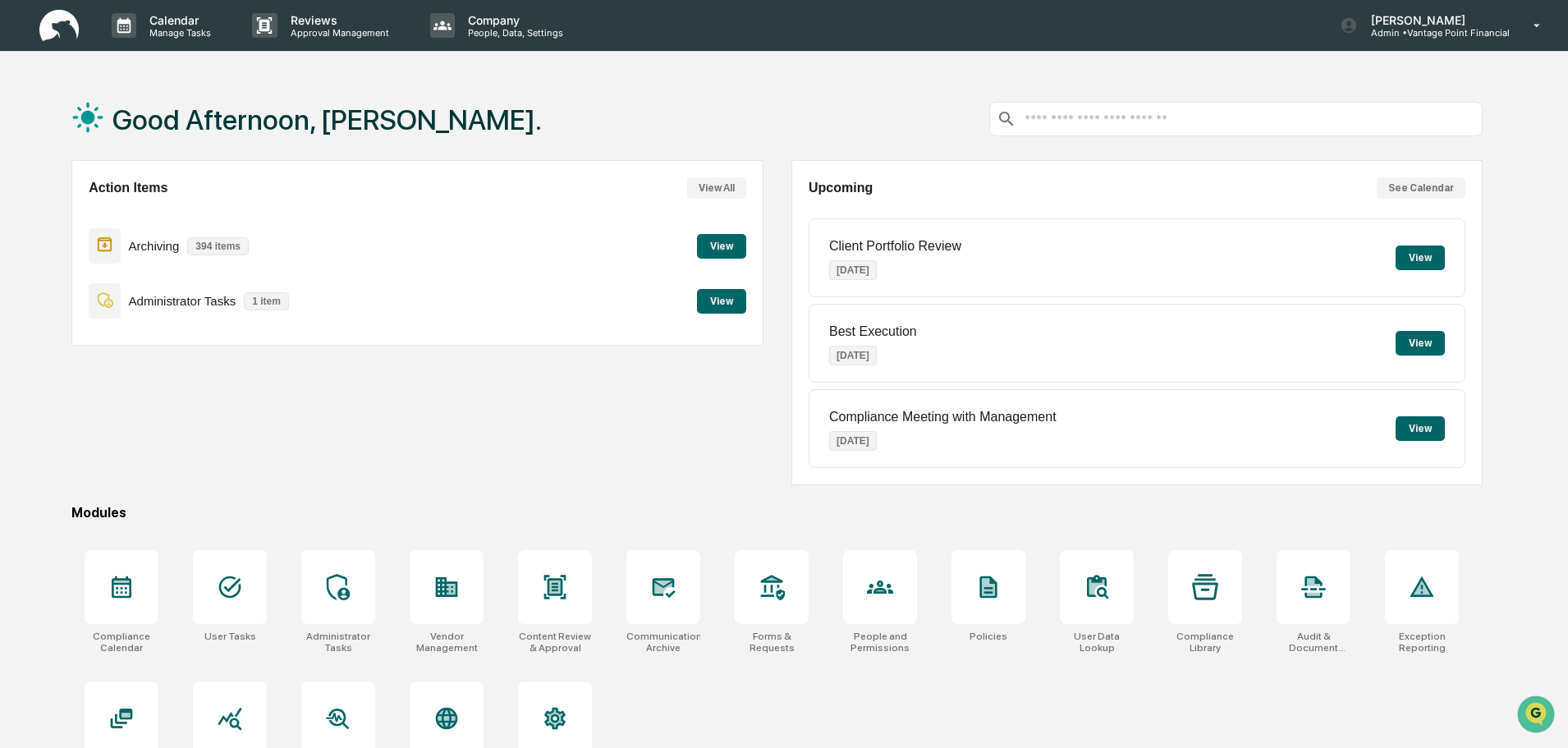
click at [713, 195] on button "View All" at bounding box center [717, 188] width 59 height 21
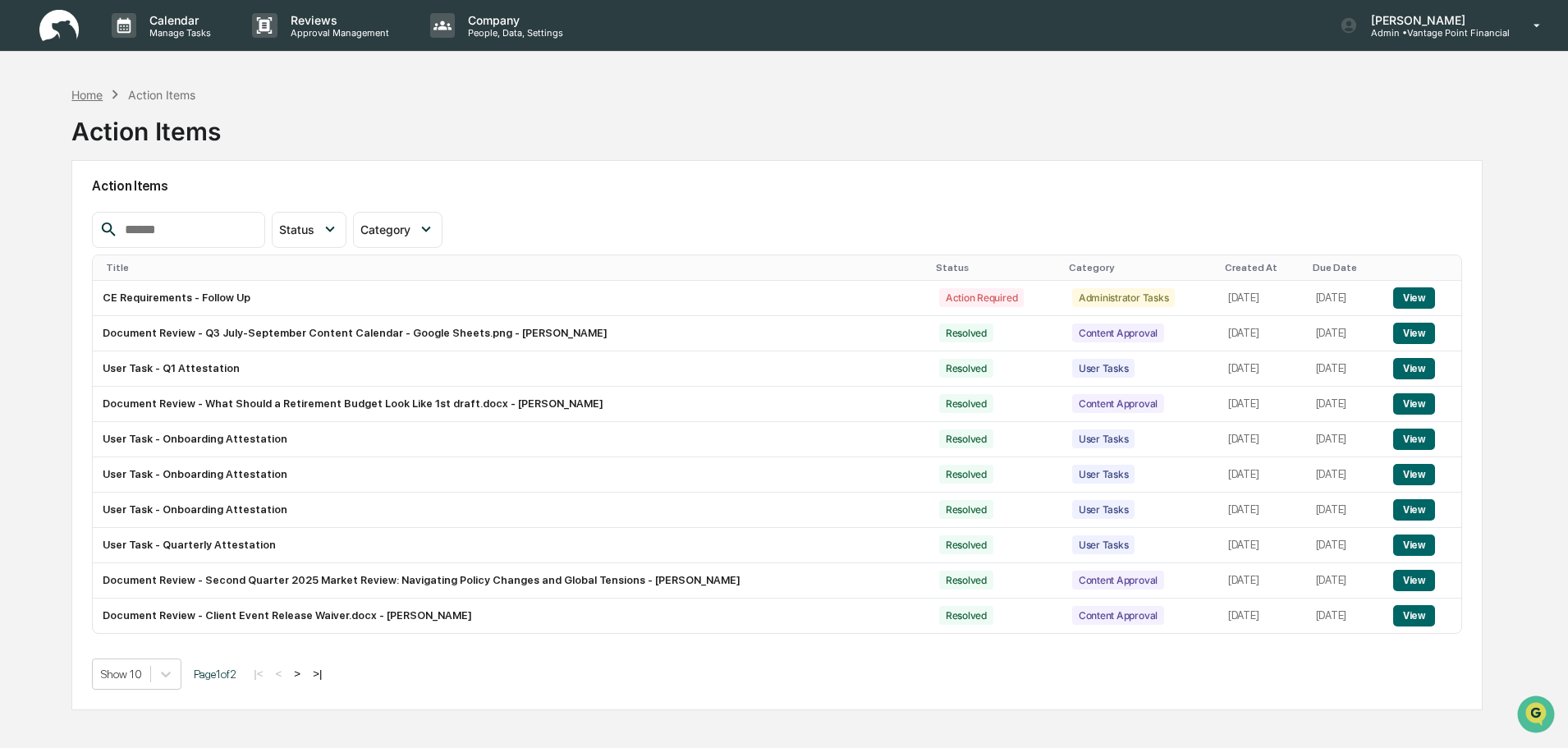
click at [93, 94] on div "Home" at bounding box center [87, 95] width 31 height 14
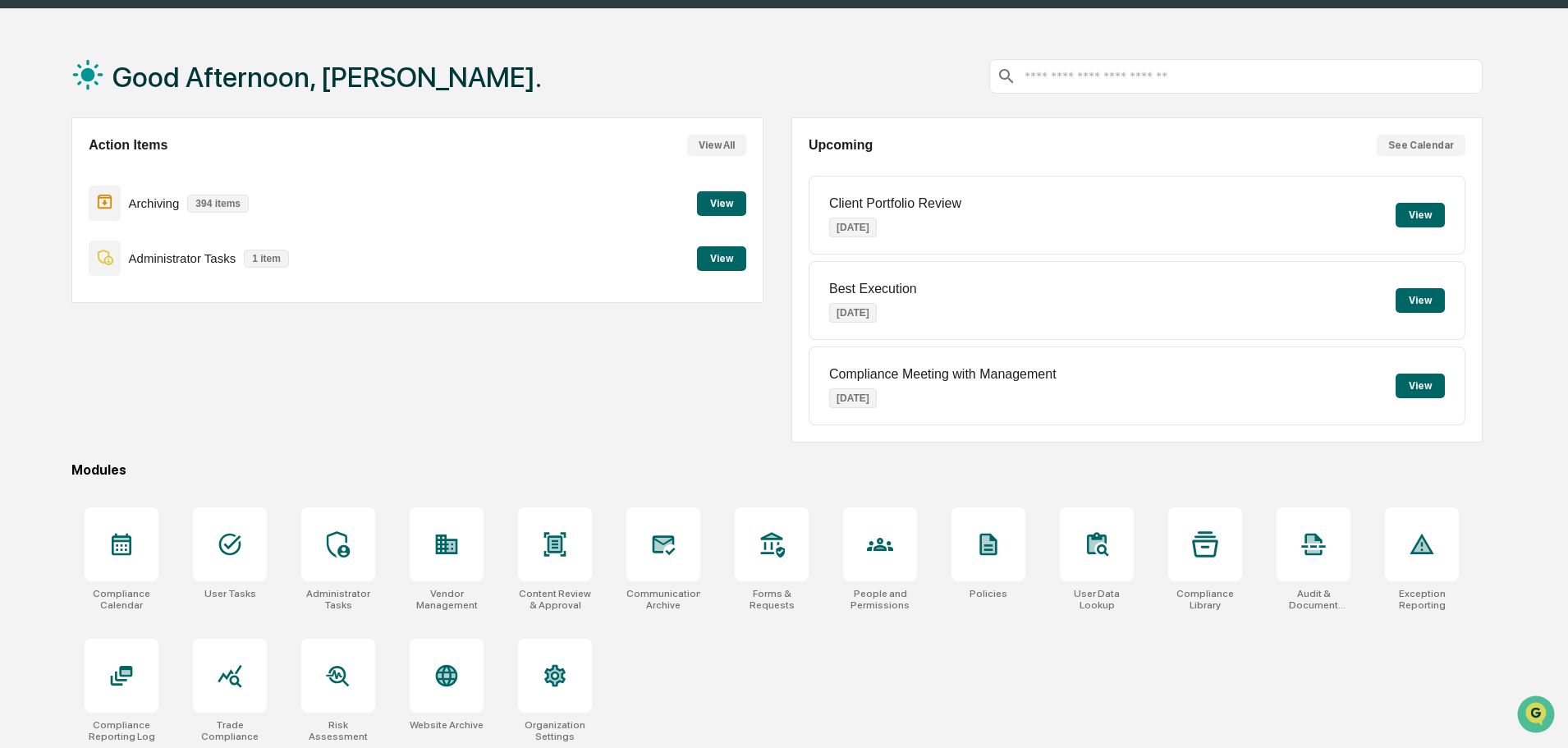
scroll to position [78, 0]
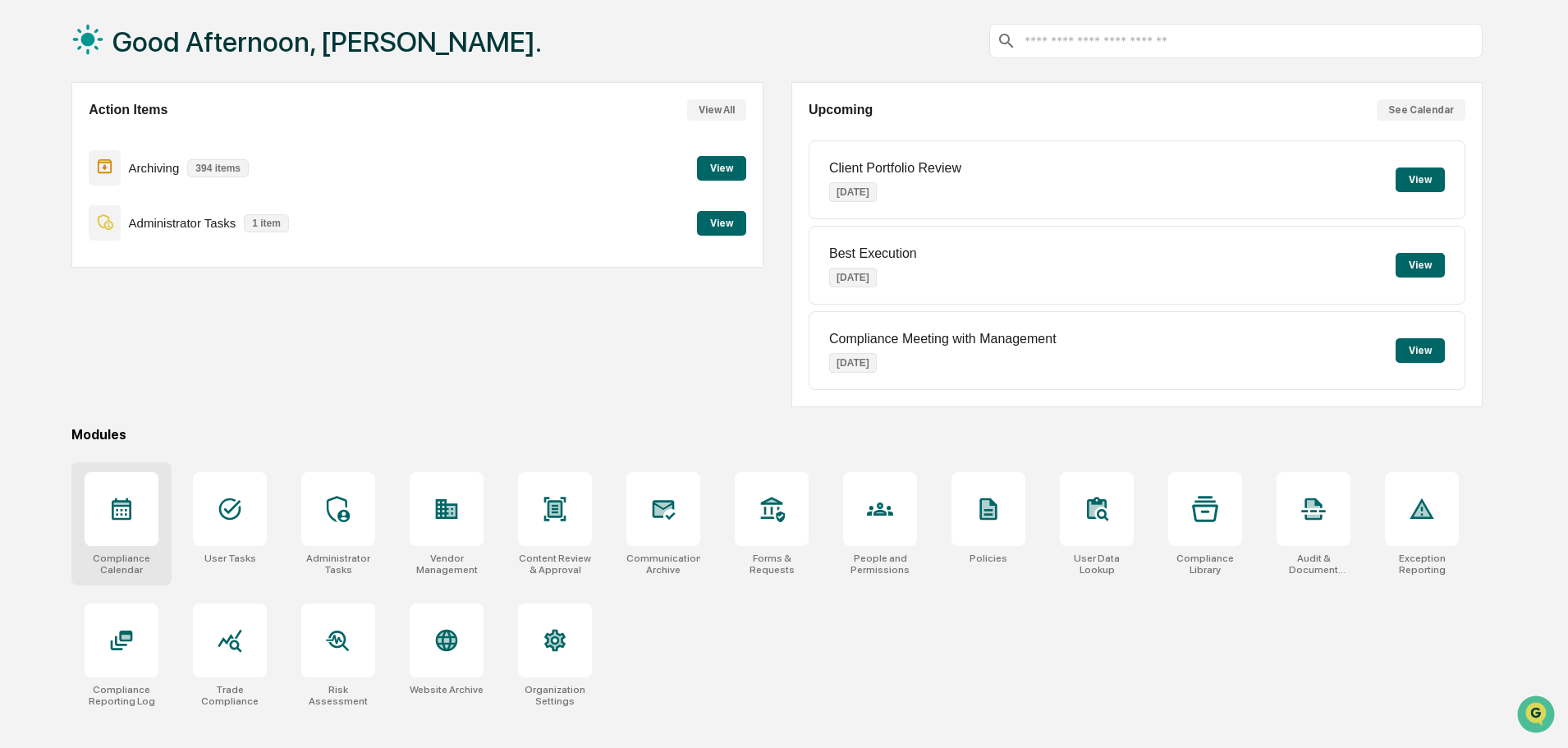
click at [142, 527] on div at bounding box center [121, 509] width 73 height 73
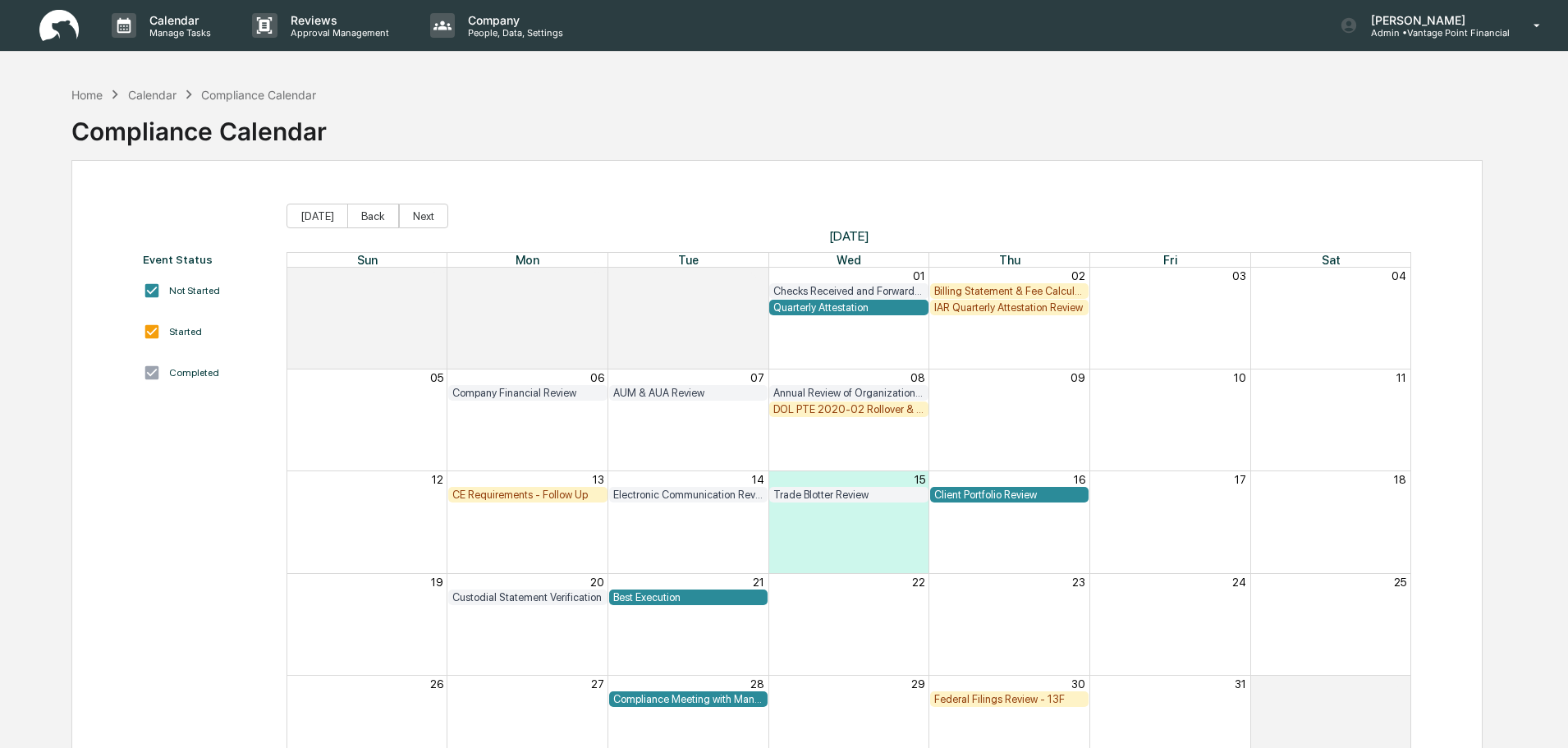
click at [537, 496] on div "CE Requirements - Follow Up" at bounding box center [528, 494] width 151 height 13
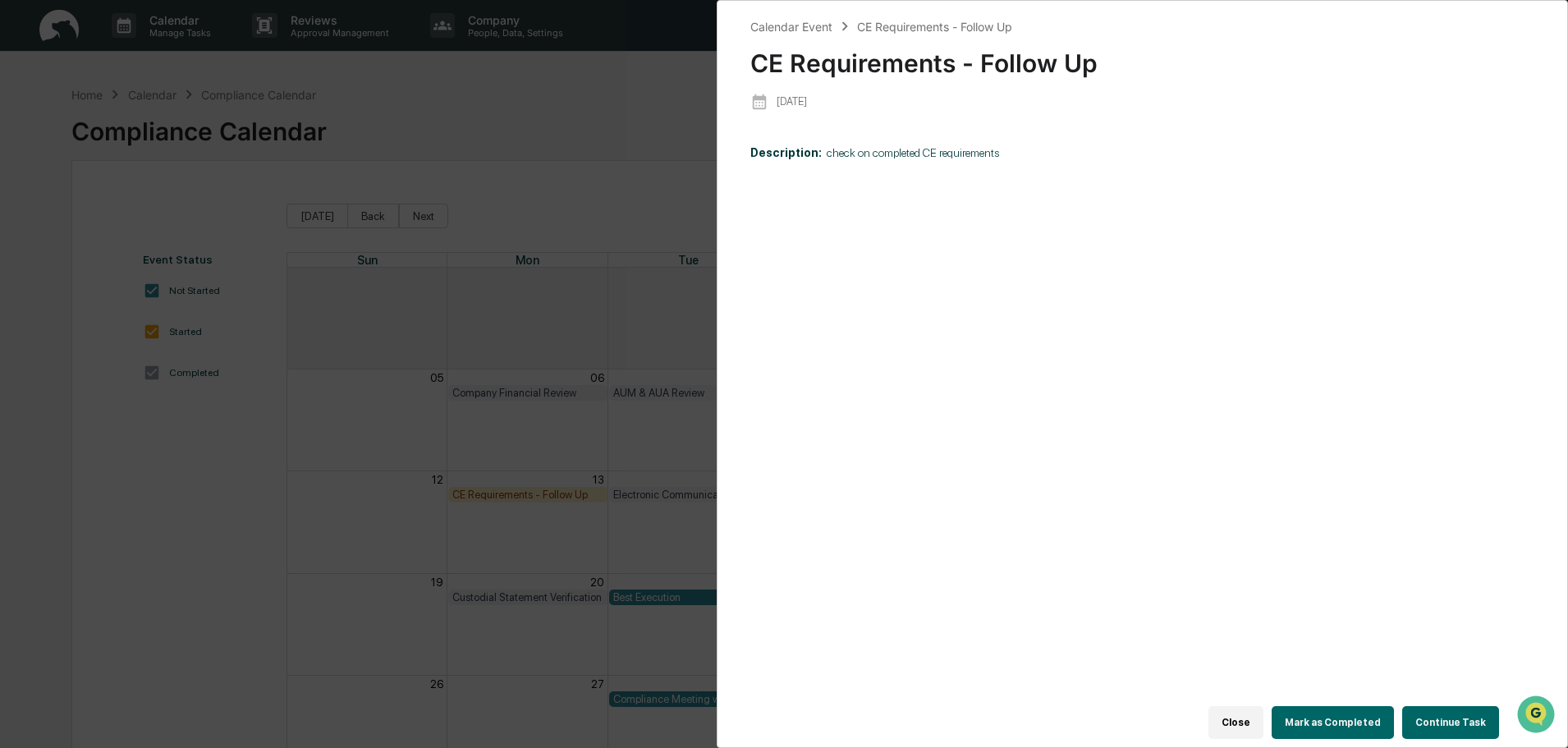
click at [1433, 715] on button "Continue Task" at bounding box center [1451, 722] width 97 height 33
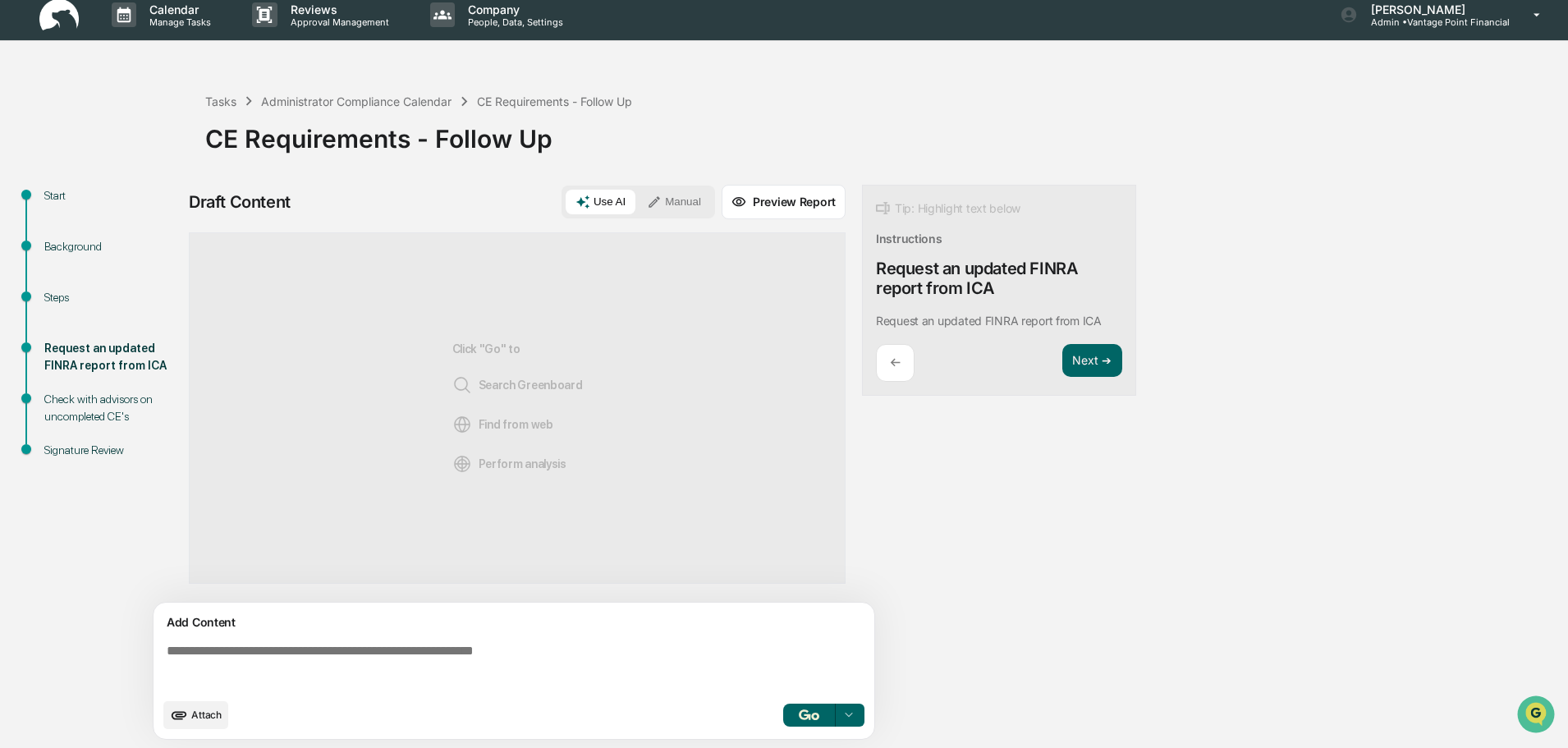
scroll to position [13, 0]
